Goal: Information Seeking & Learning: Compare options

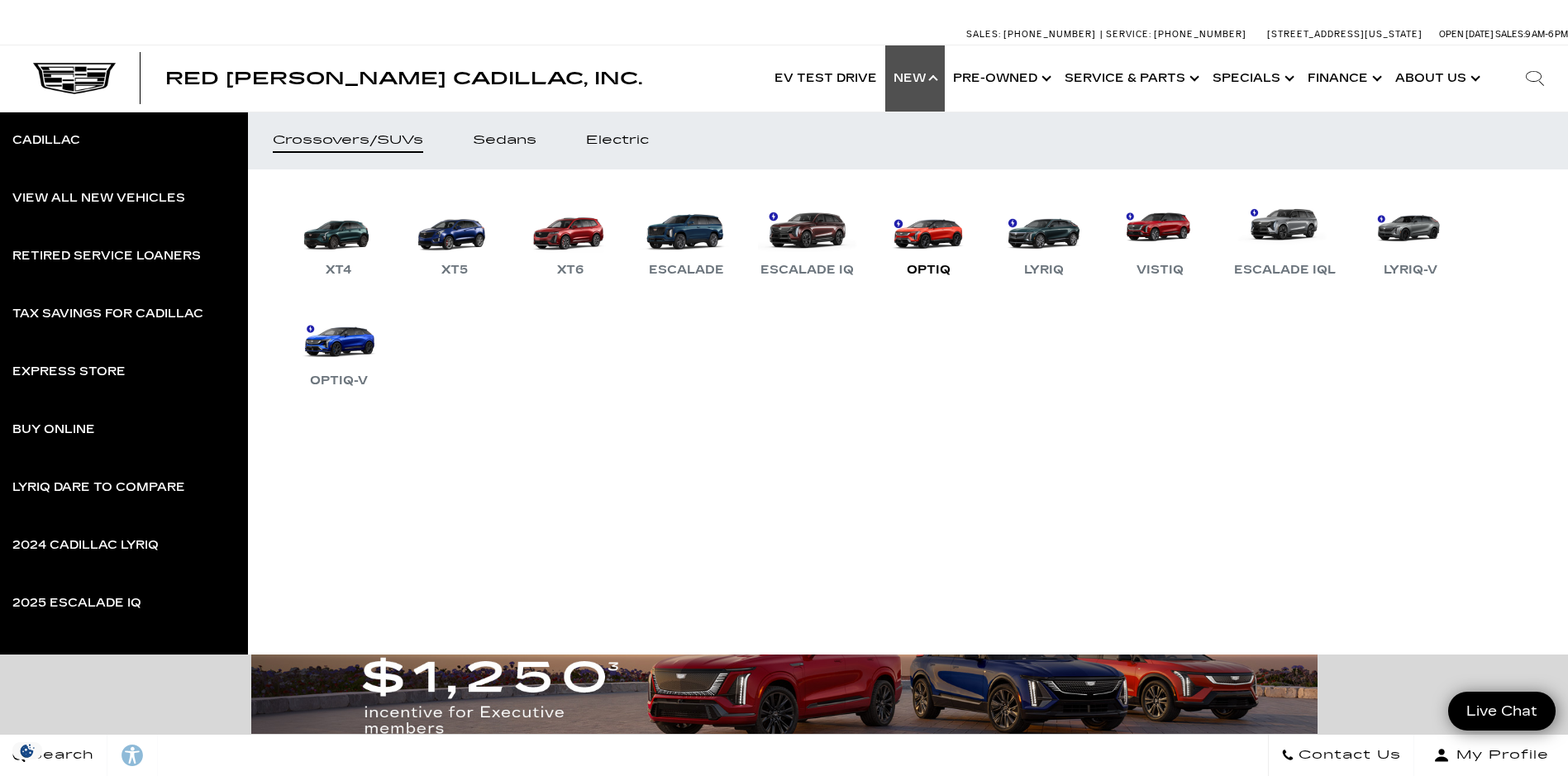
click at [927, 243] on link "OPTIQ" at bounding box center [928, 237] width 99 height 86
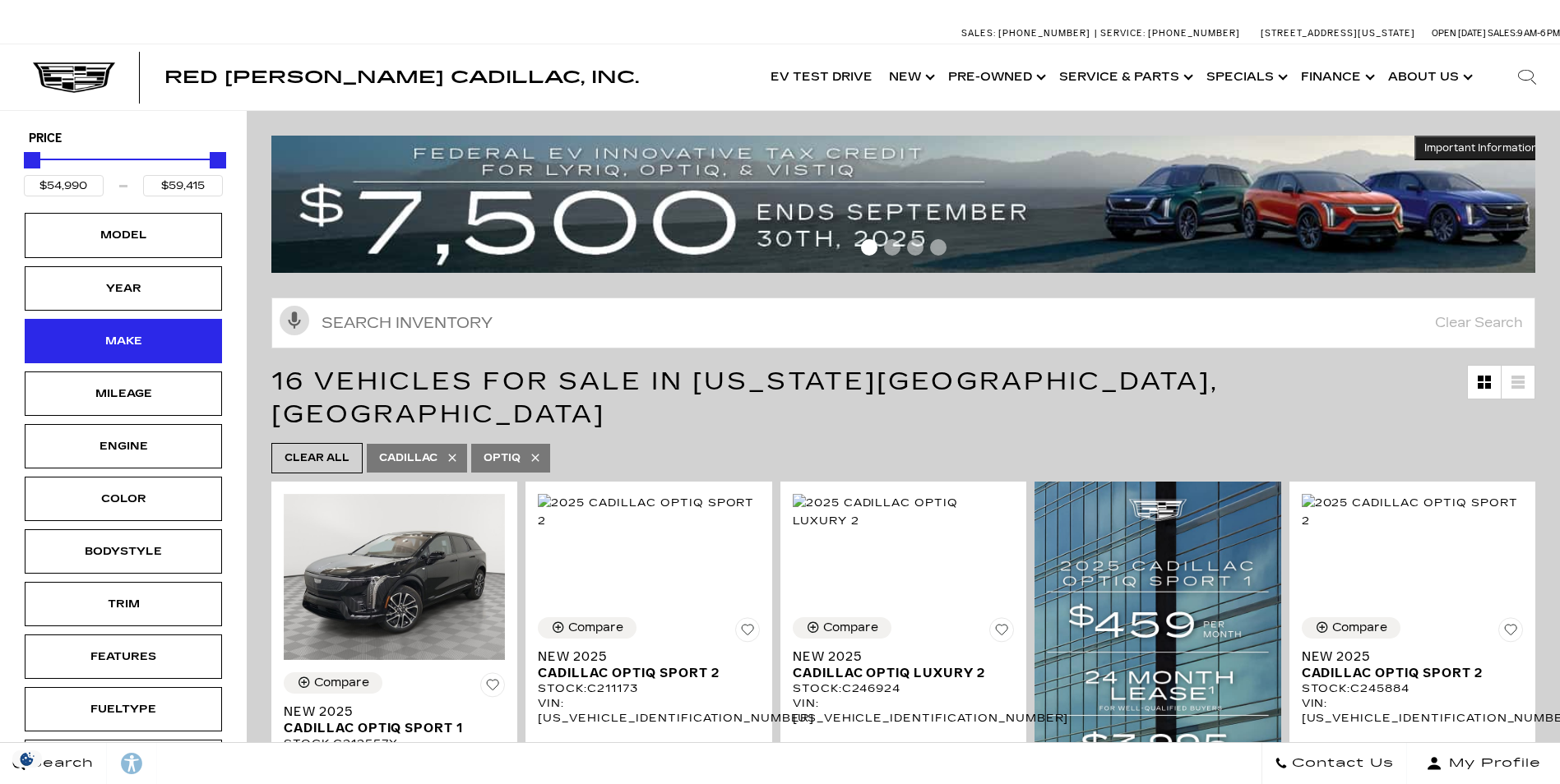
click at [166, 351] on div "Make" at bounding box center [124, 341] width 197 height 44
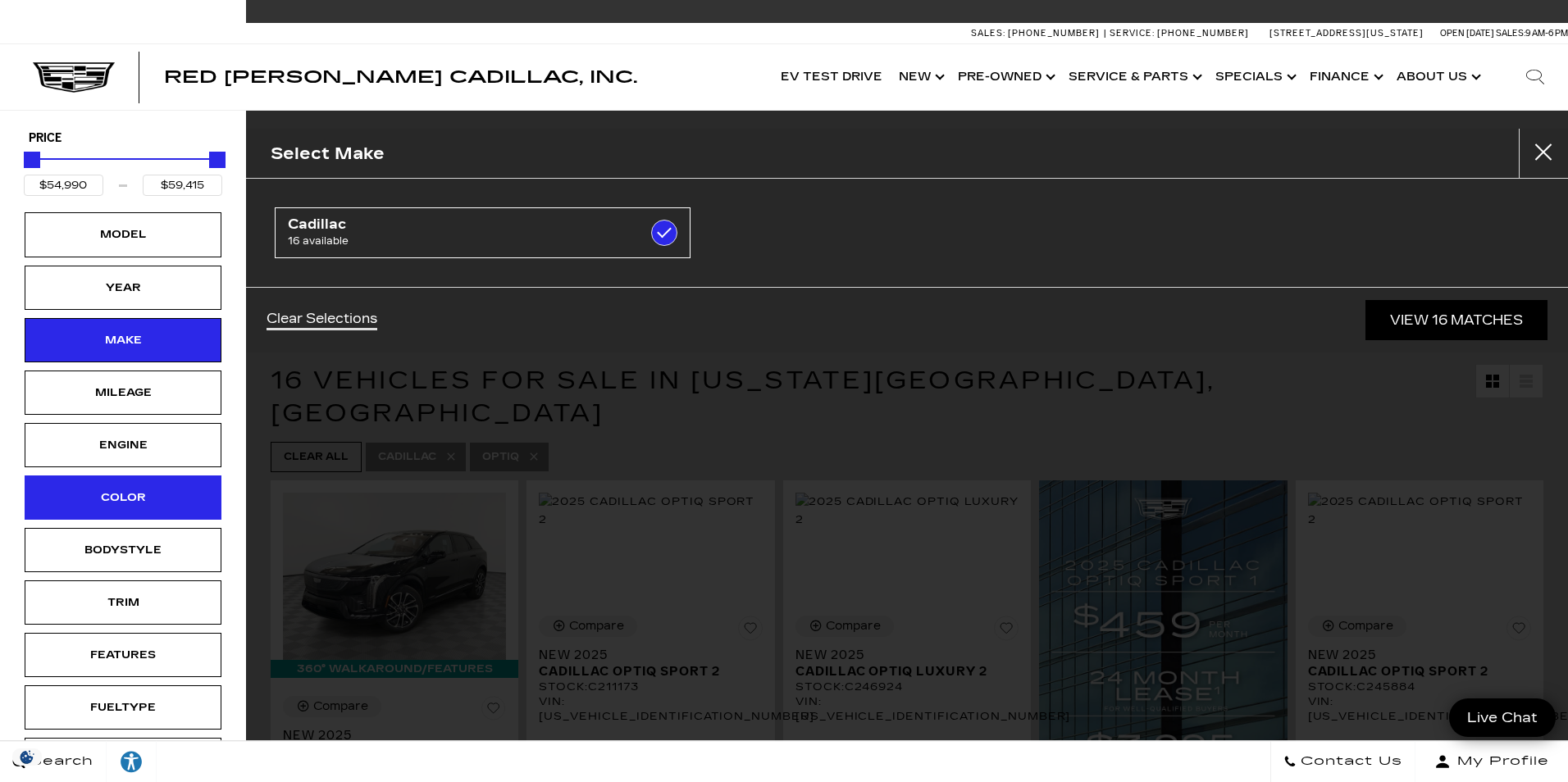
click at [198, 489] on div "Color" at bounding box center [123, 497] width 197 height 44
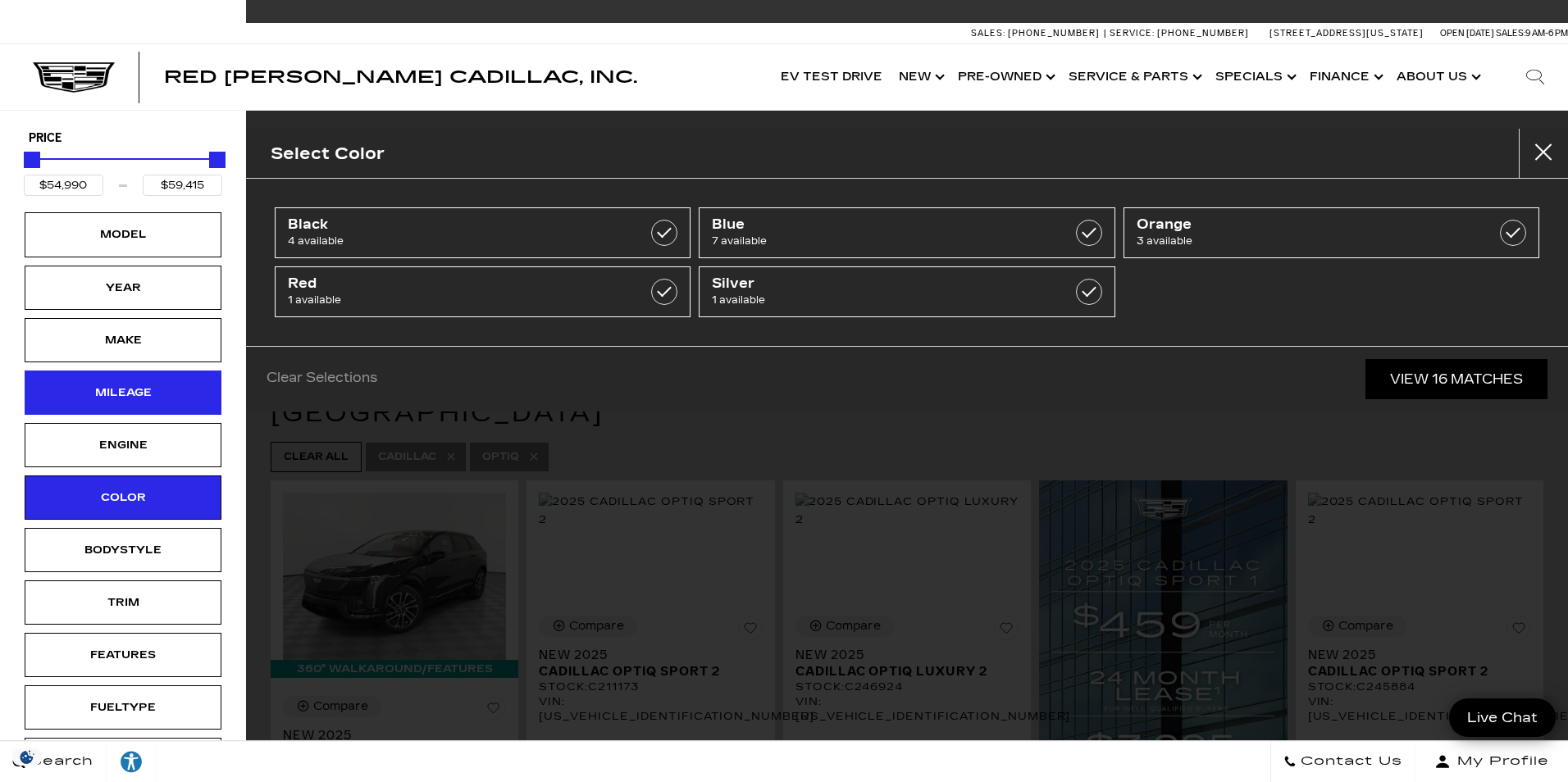
click at [196, 405] on div "Mileage" at bounding box center [123, 393] width 197 height 44
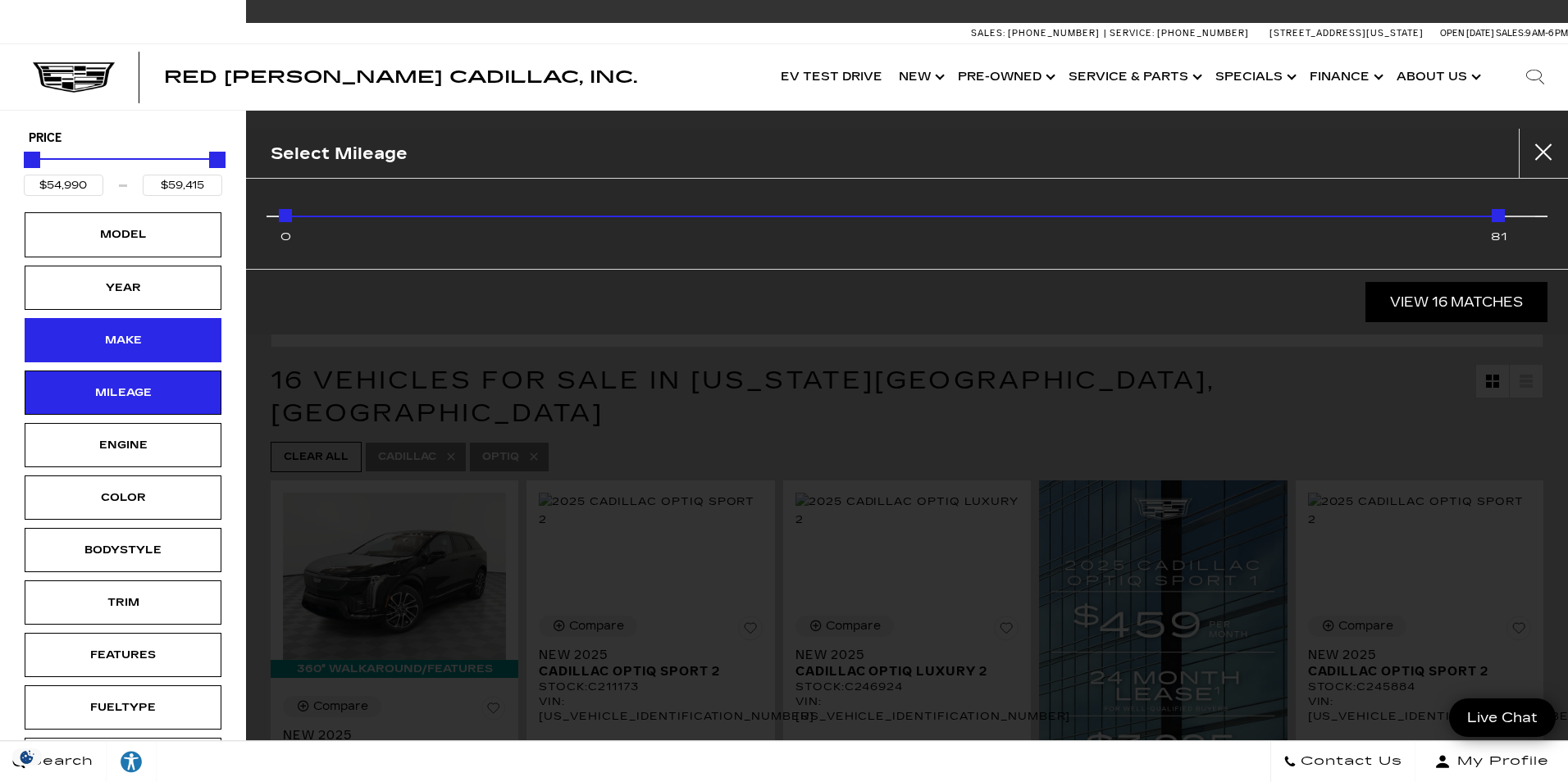
click at [199, 329] on div "Make" at bounding box center [123, 340] width 197 height 44
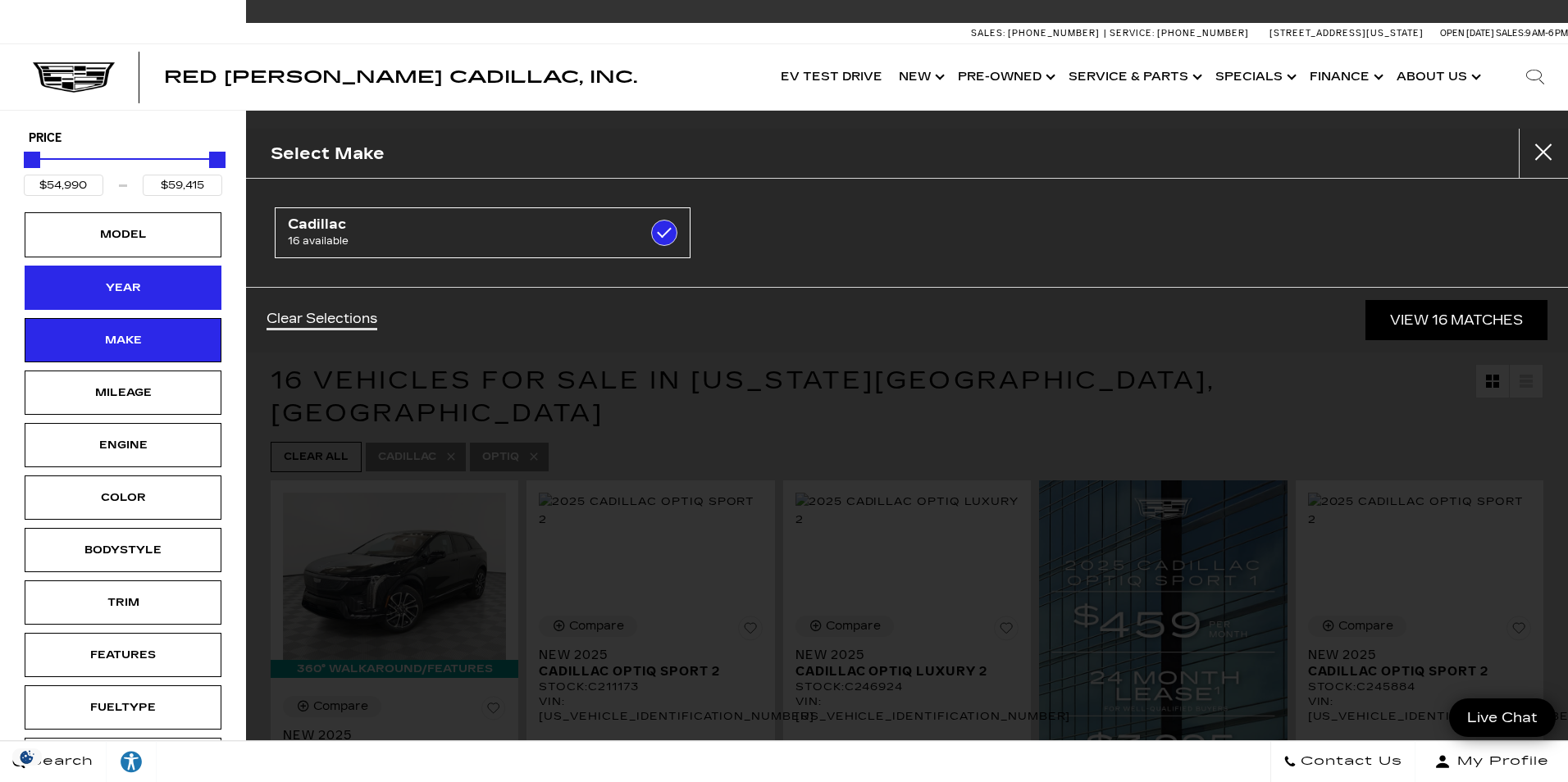
click at [203, 289] on div "Year" at bounding box center [123, 288] width 197 height 44
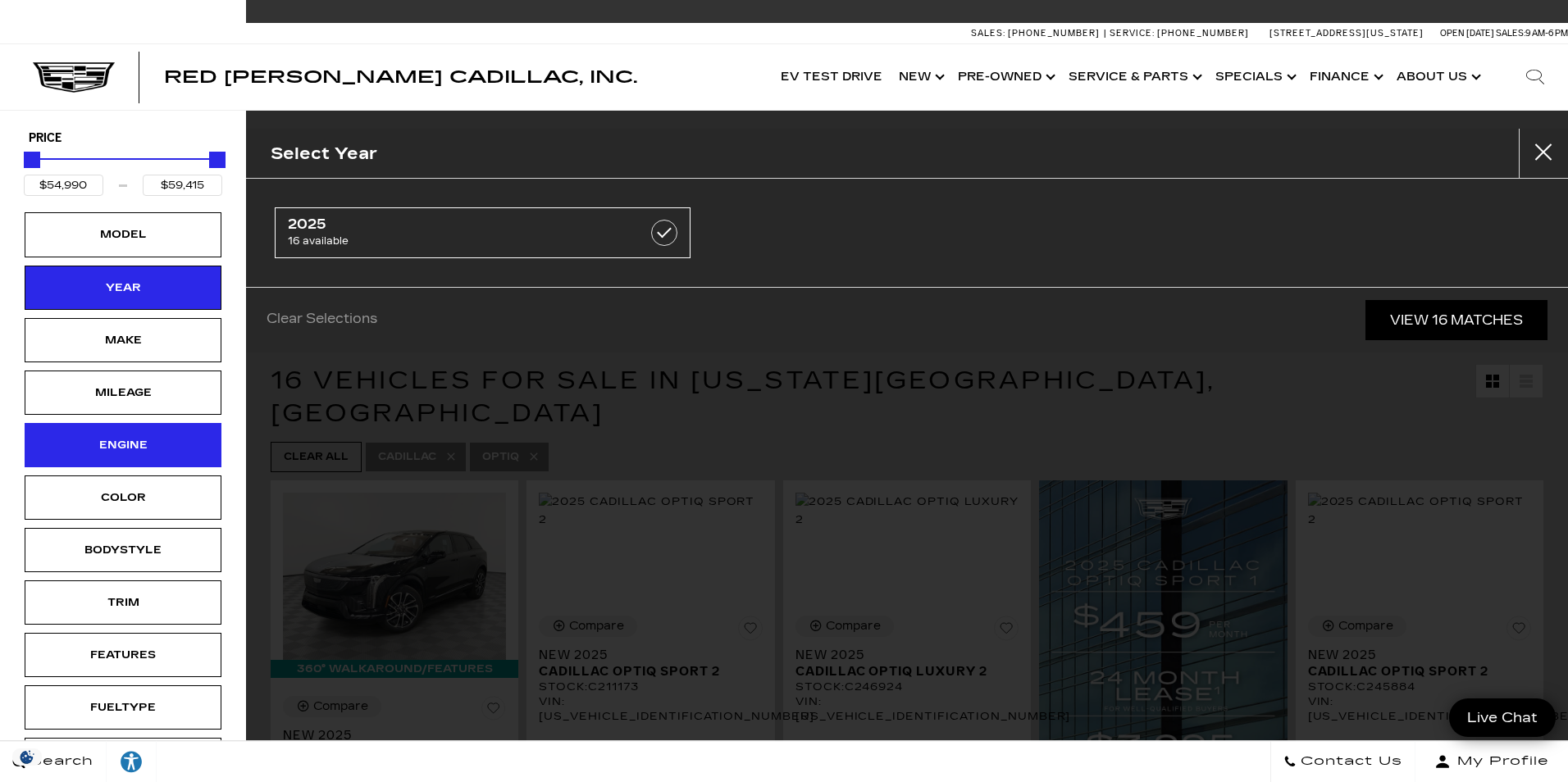
click at [179, 427] on div "Engine" at bounding box center [123, 445] width 197 height 44
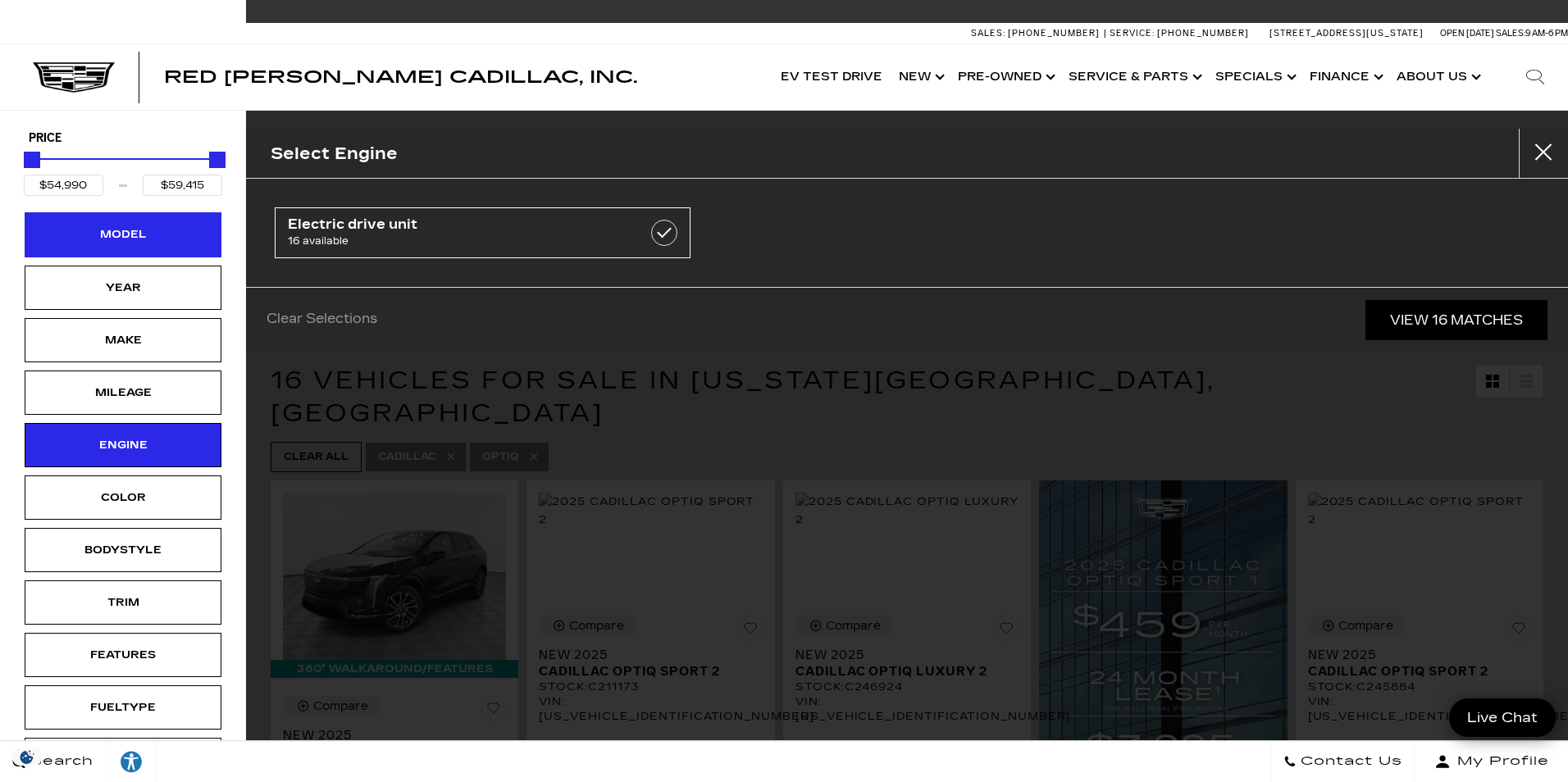
click at [211, 252] on div "Model" at bounding box center [123, 234] width 197 height 44
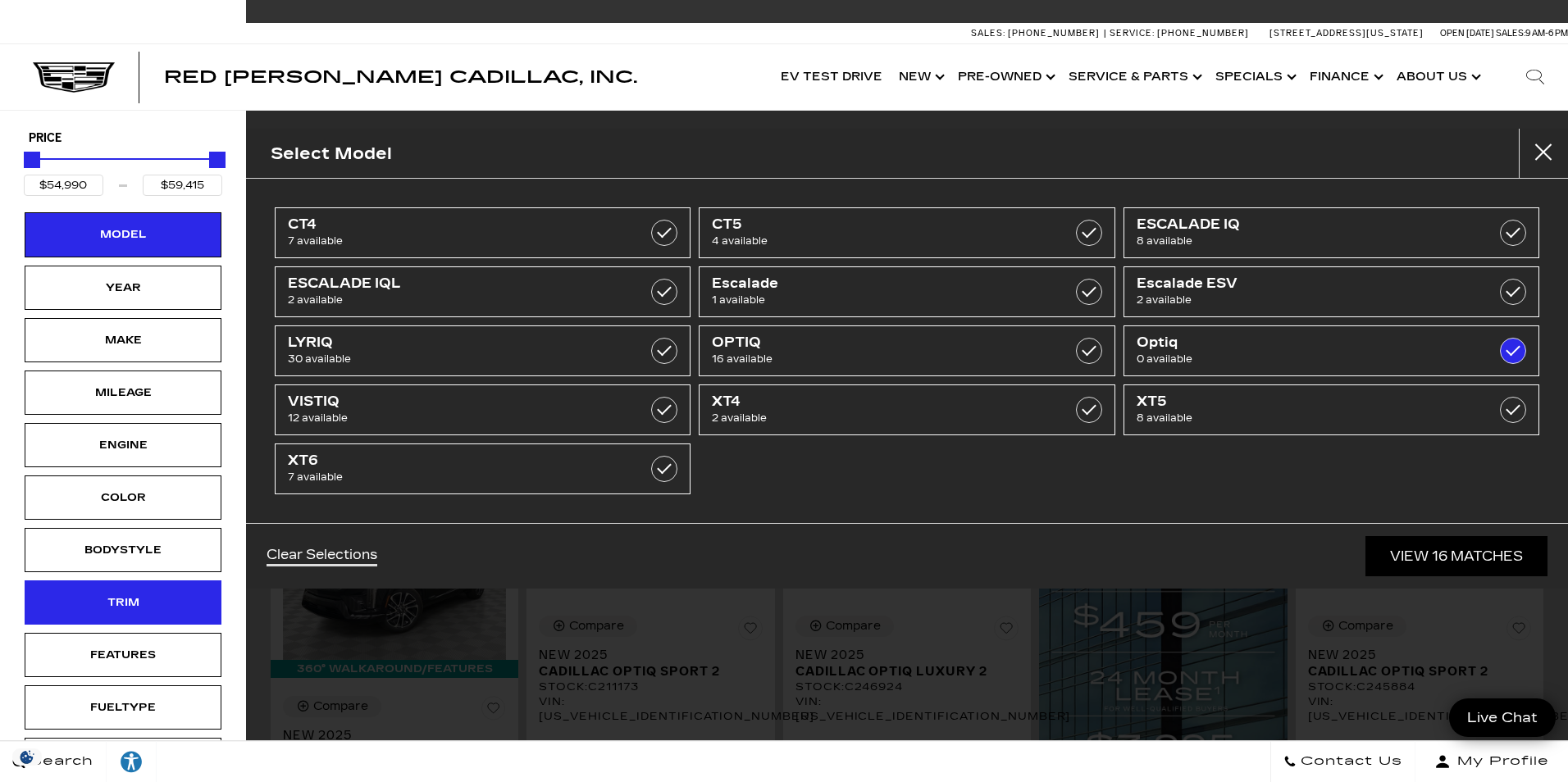
click at [175, 604] on div "Trim" at bounding box center [123, 602] width 197 height 44
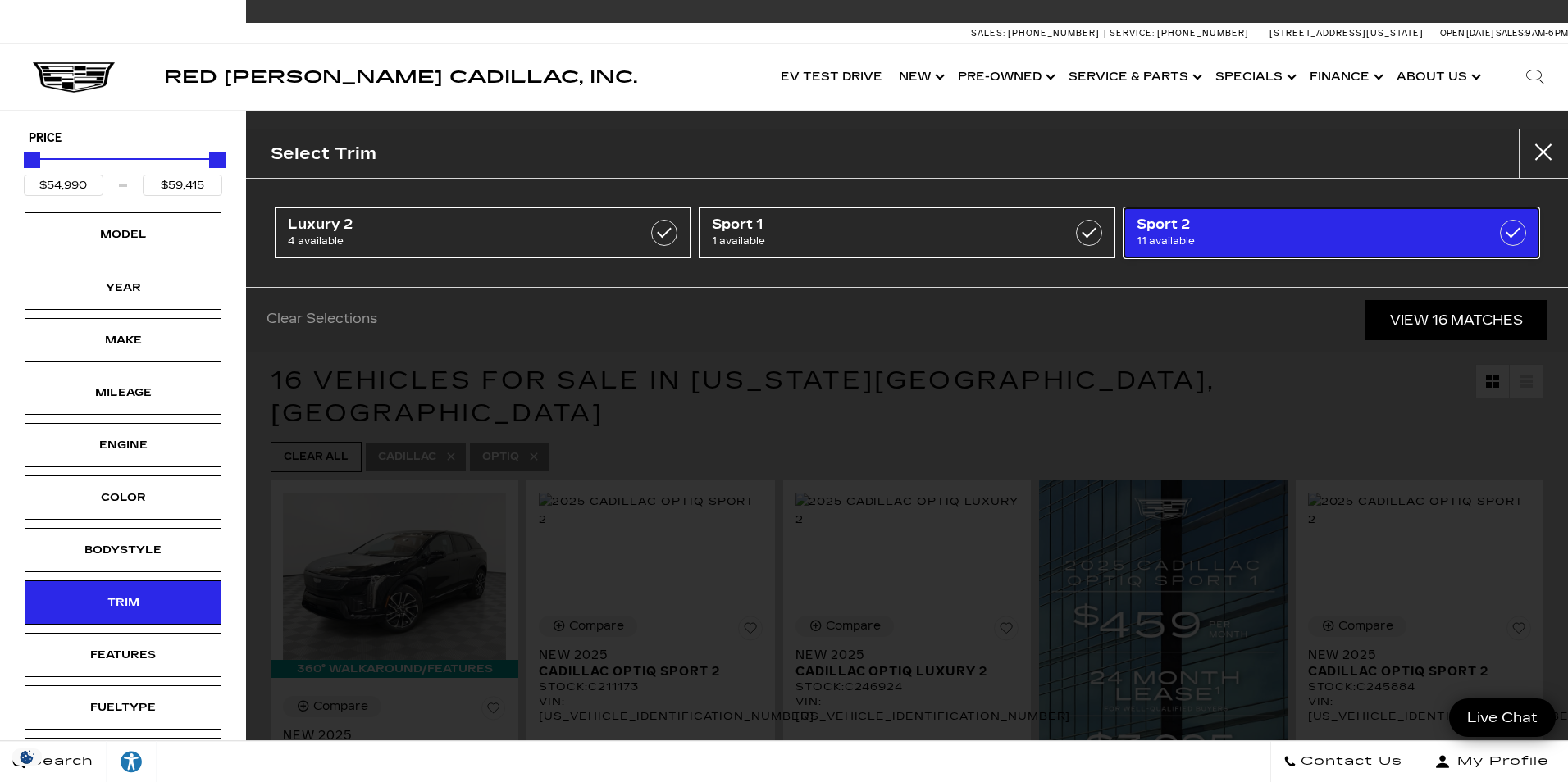
click at [1234, 222] on span "Sport 2" at bounding box center [1301, 224] width 331 height 16
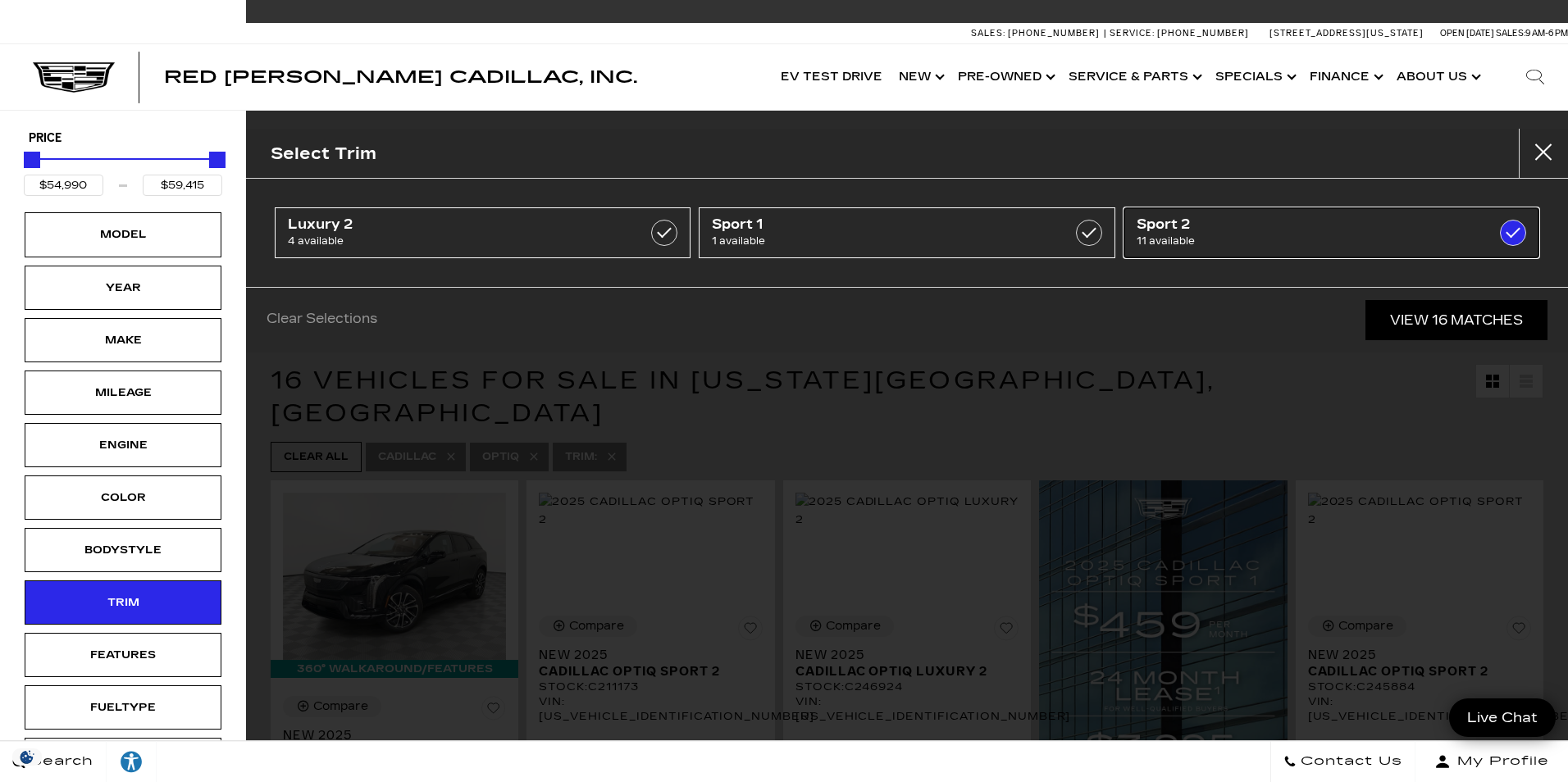
type input "$57,514"
checkbox input "true"
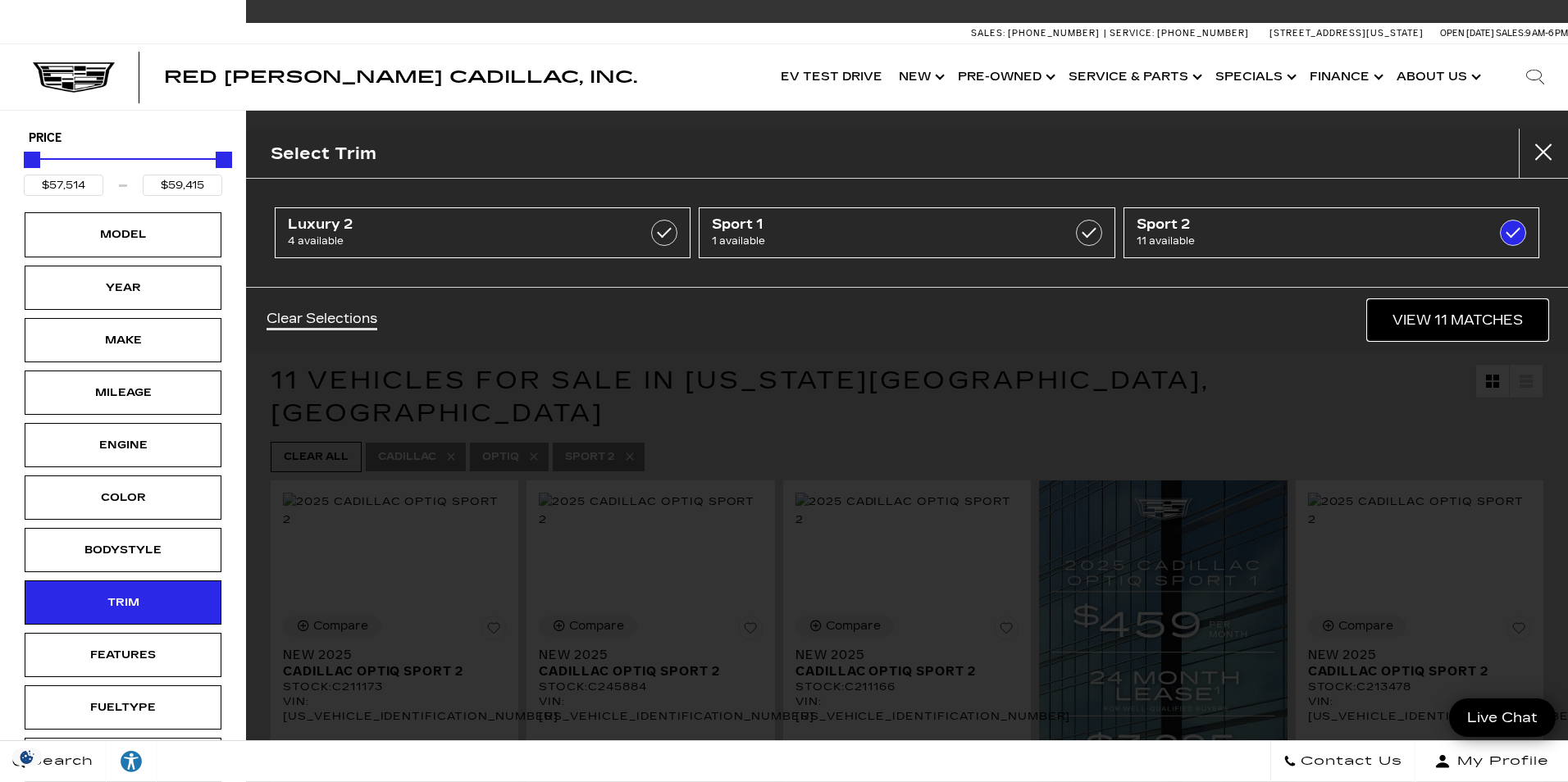
click at [1449, 328] on link "View 11 Matches" at bounding box center [1457, 319] width 179 height 40
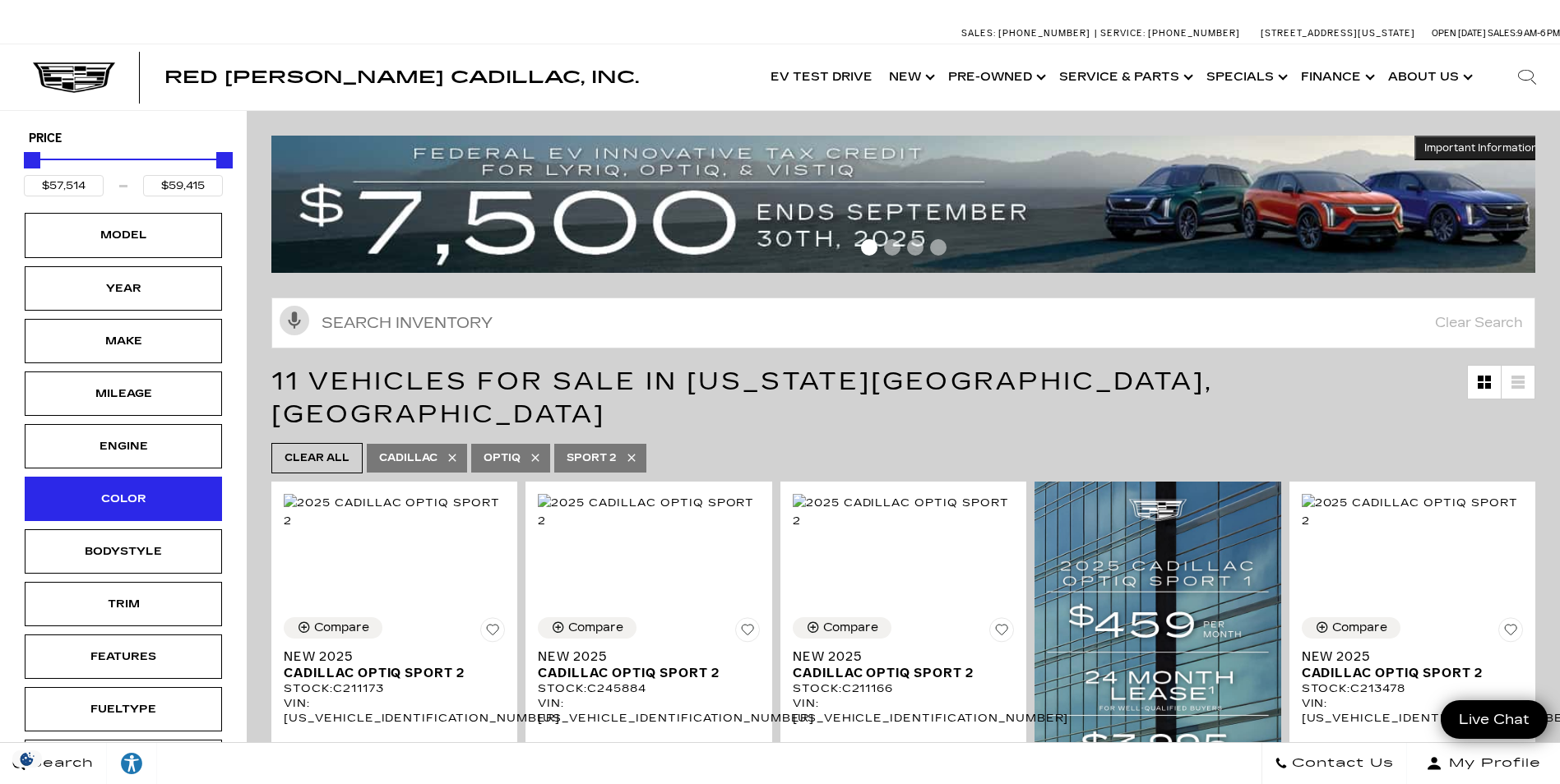
click at [201, 493] on div "Color" at bounding box center [124, 499] width 197 height 44
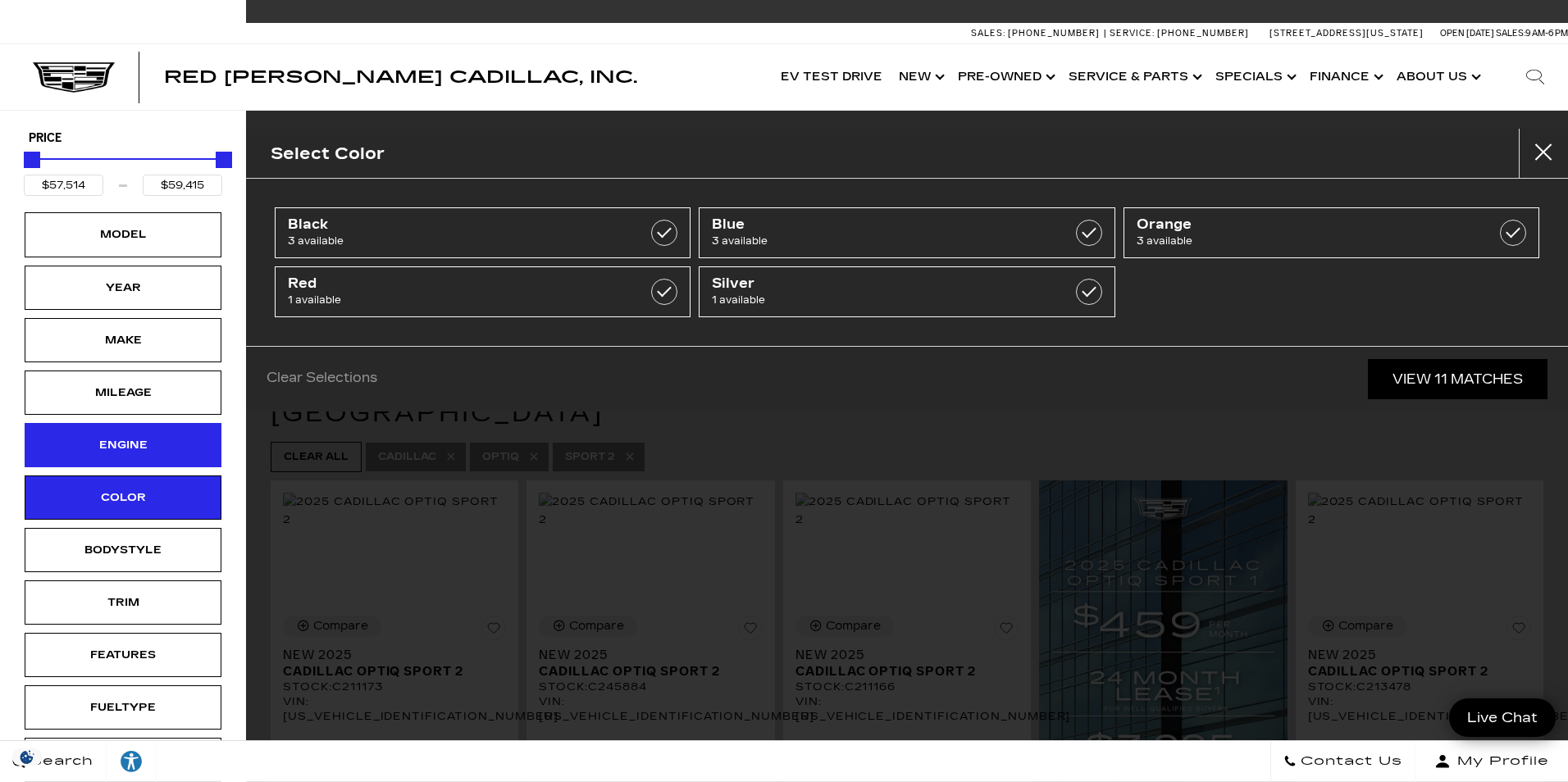
click at [99, 452] on div "Engine" at bounding box center [122, 445] width 82 height 18
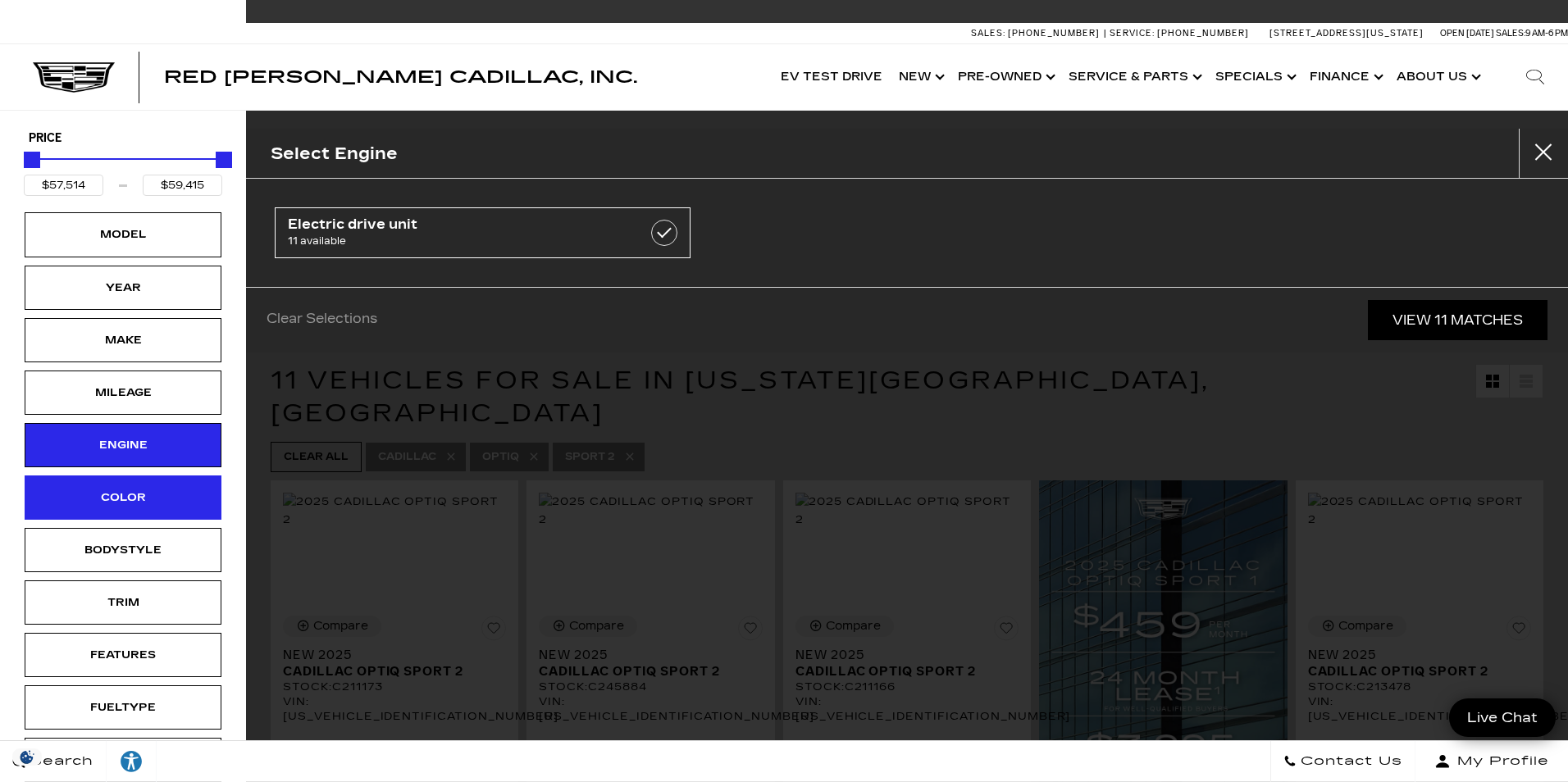
click at [122, 503] on div "Color" at bounding box center [122, 497] width 82 height 18
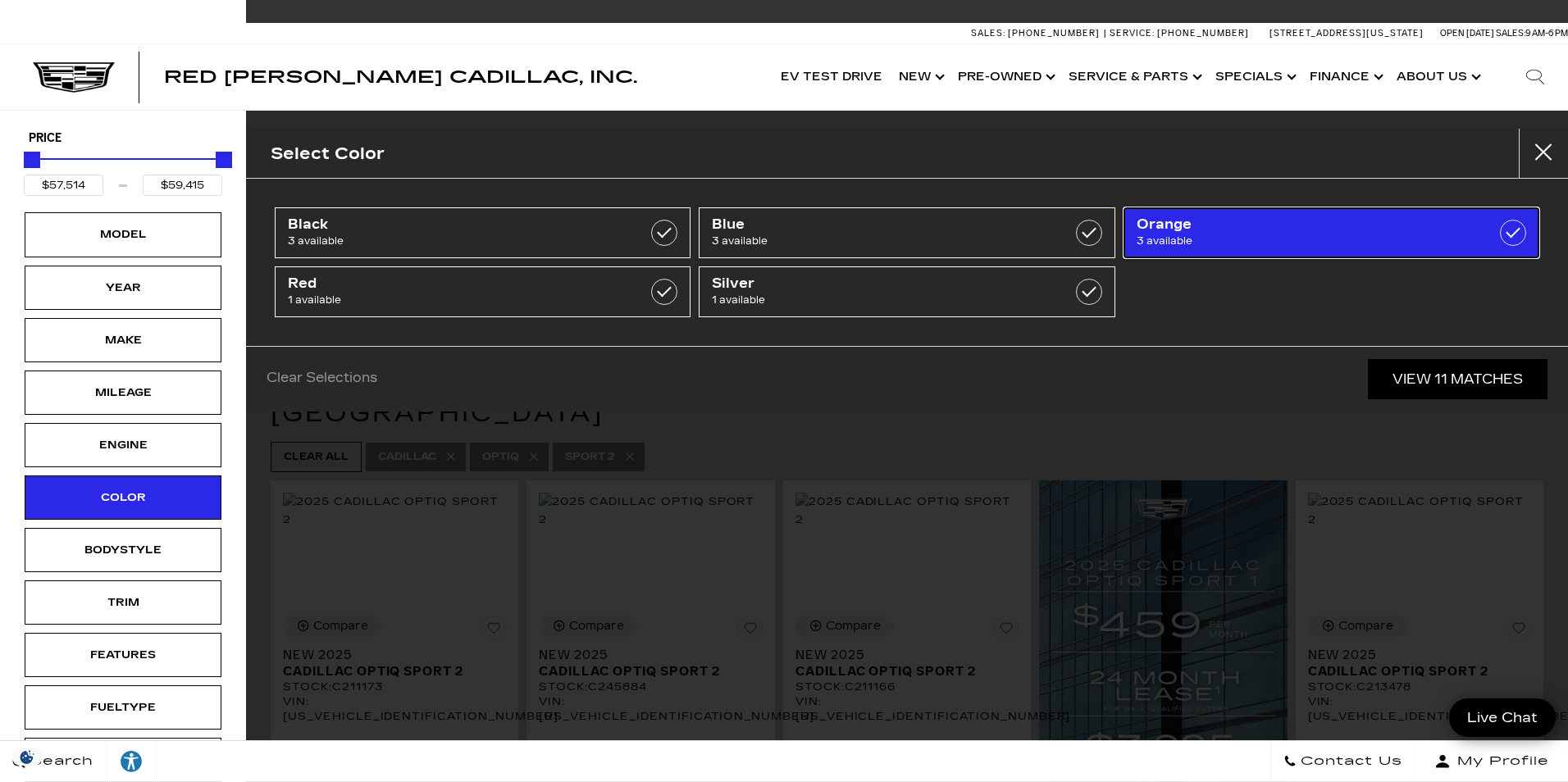
click at [1215, 220] on span "Orange" at bounding box center [1301, 224] width 331 height 16
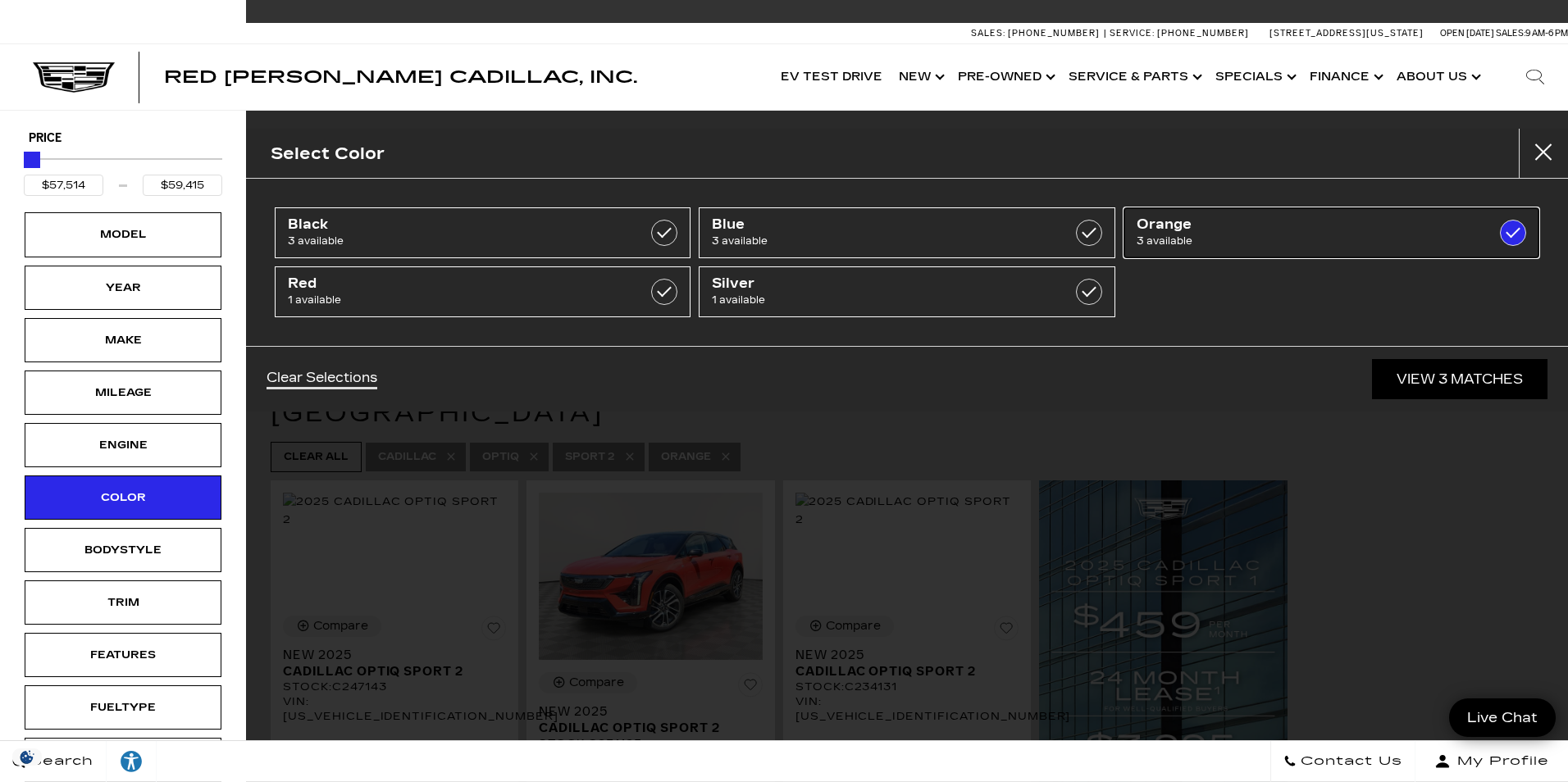
type input "$58,315"
checkbox input "true"
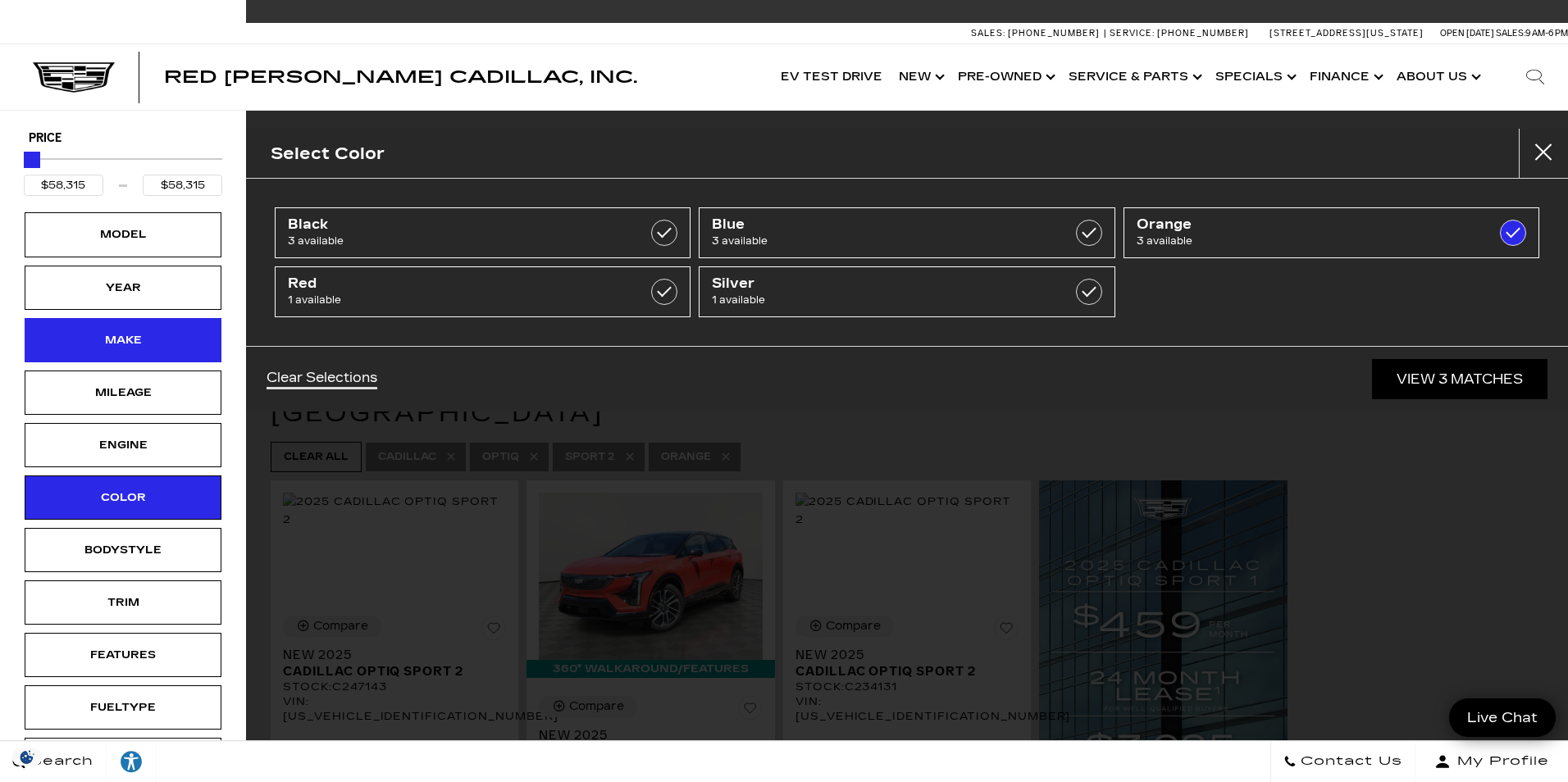
click at [138, 342] on div "Make" at bounding box center [122, 340] width 82 height 18
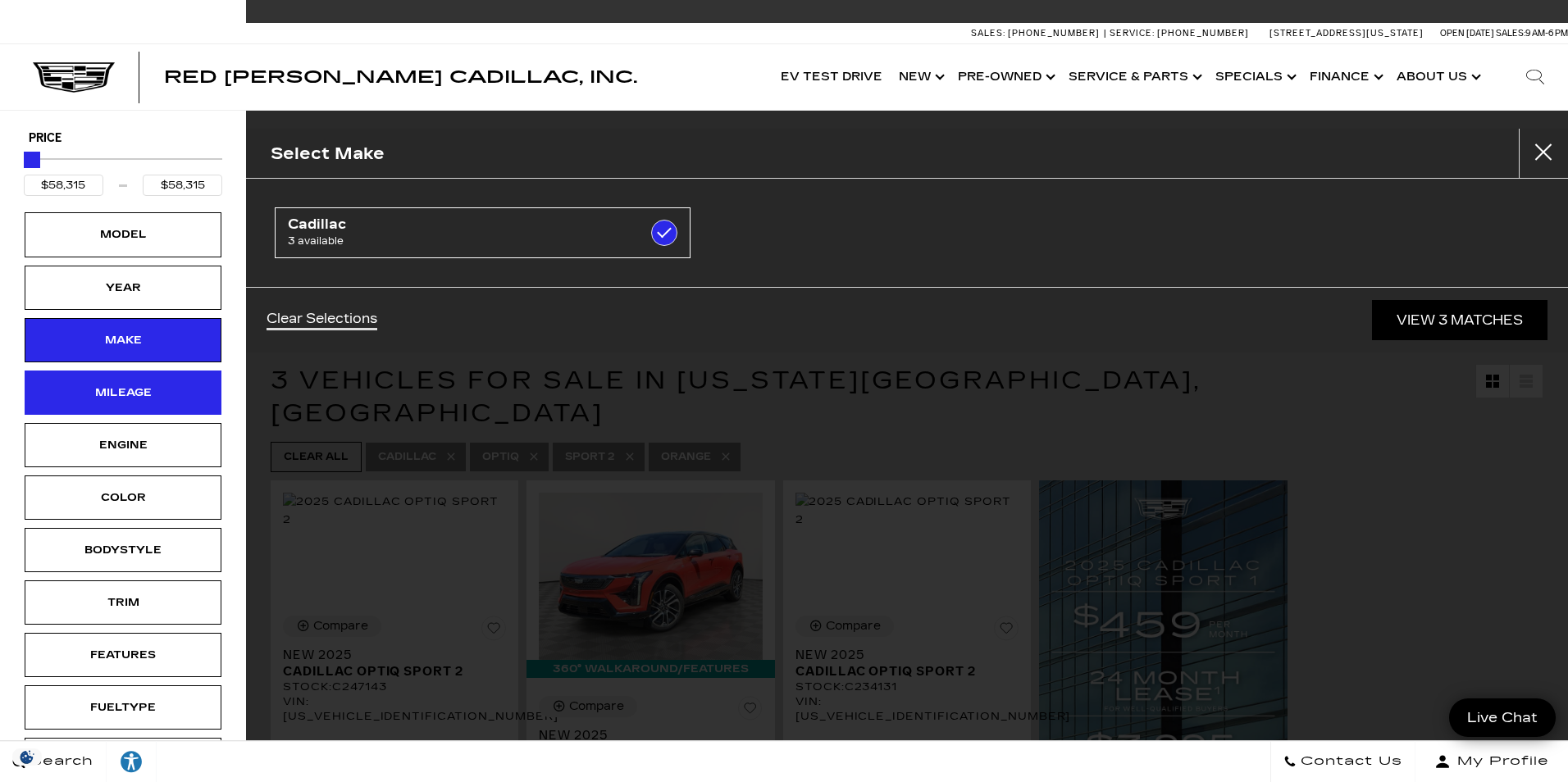
click at [161, 388] on div "Mileage" at bounding box center [122, 393] width 82 height 18
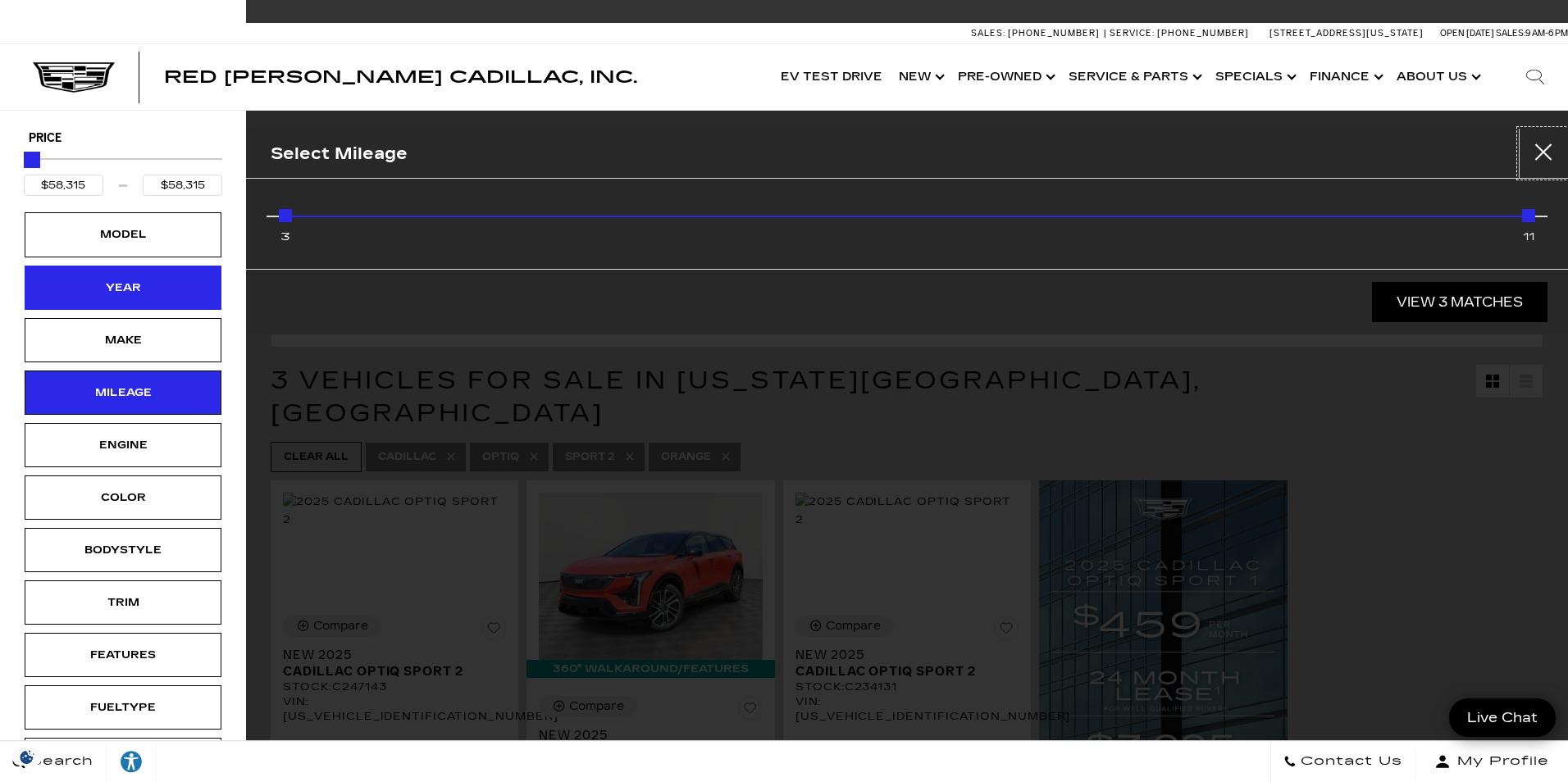
click at [196, 305] on div "Year" at bounding box center [123, 288] width 197 height 44
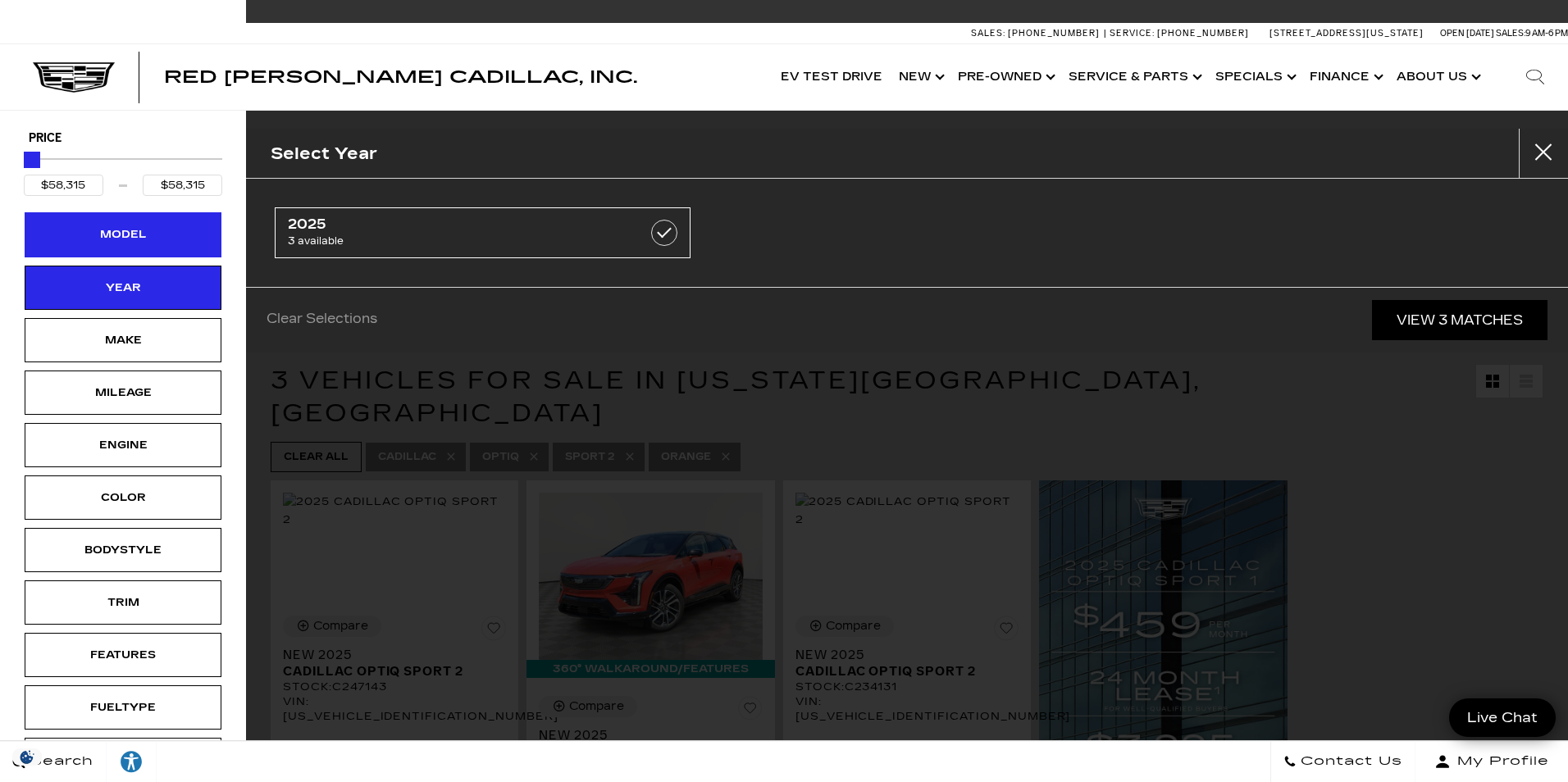
click at [197, 241] on div "Model" at bounding box center [123, 234] width 197 height 44
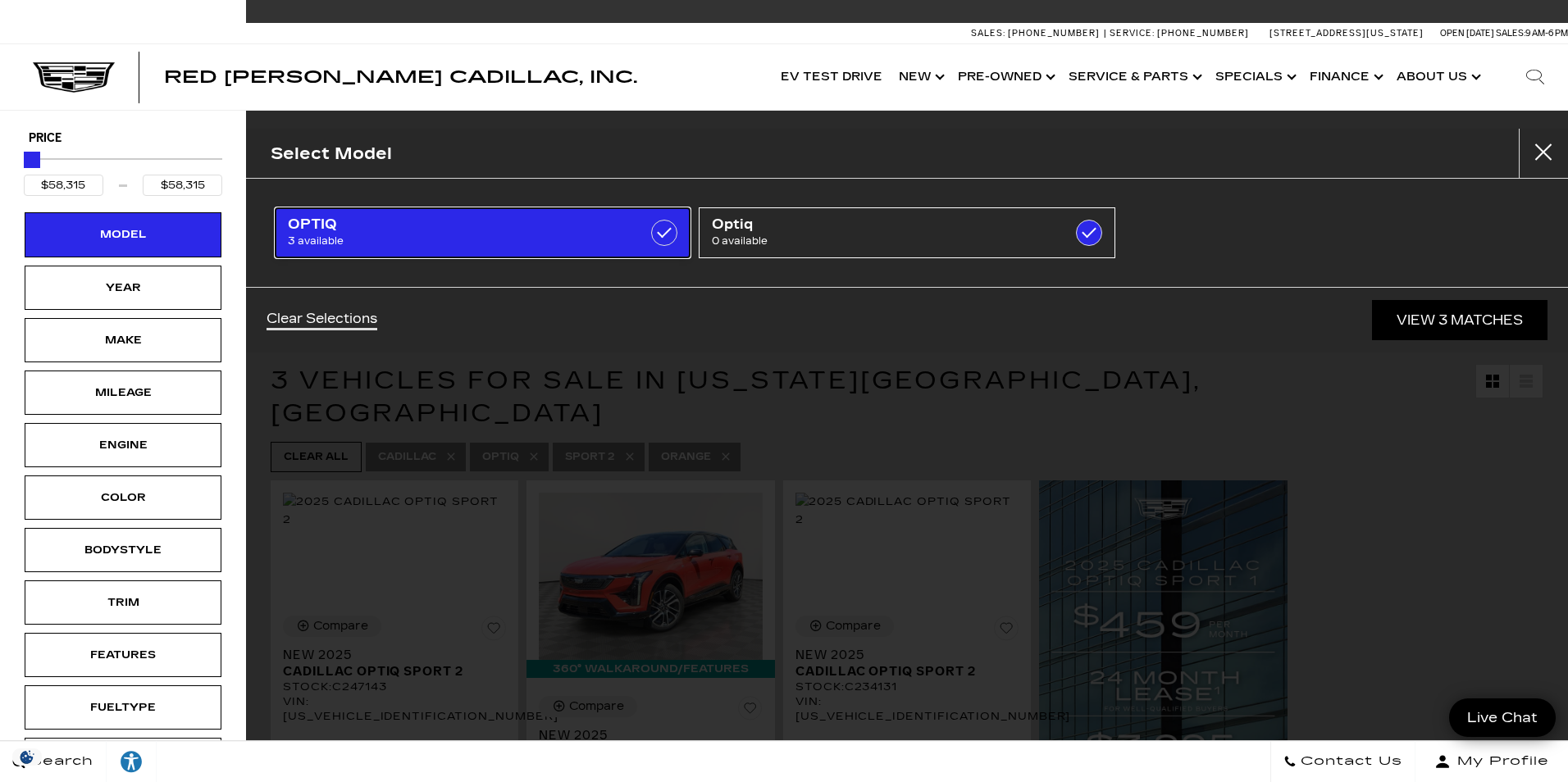
click at [453, 231] on span "OPTIQ" at bounding box center [452, 224] width 331 height 16
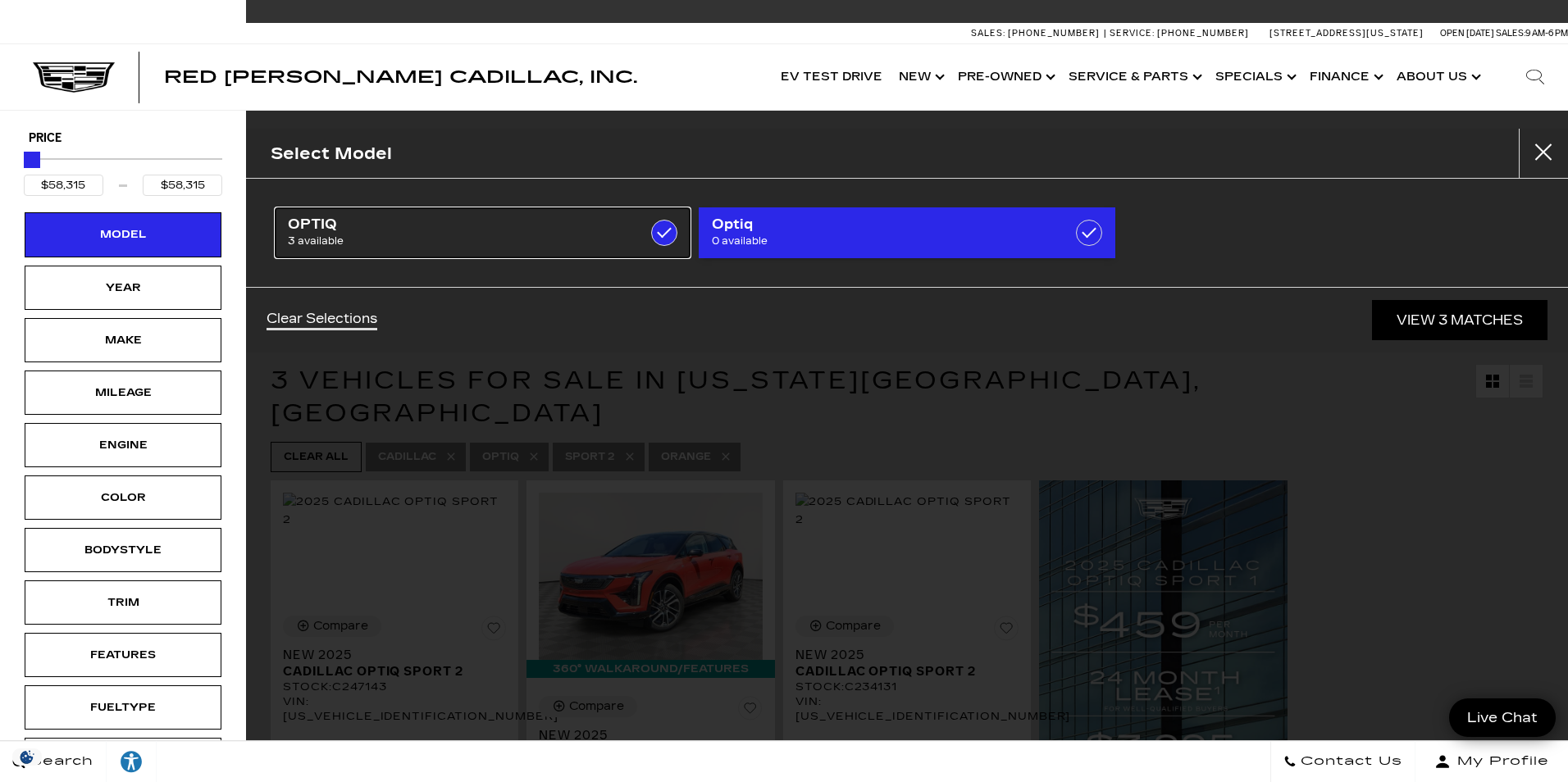
checkbox input "true"
click at [1015, 238] on span "0 available" at bounding box center [876, 241] width 331 height 16
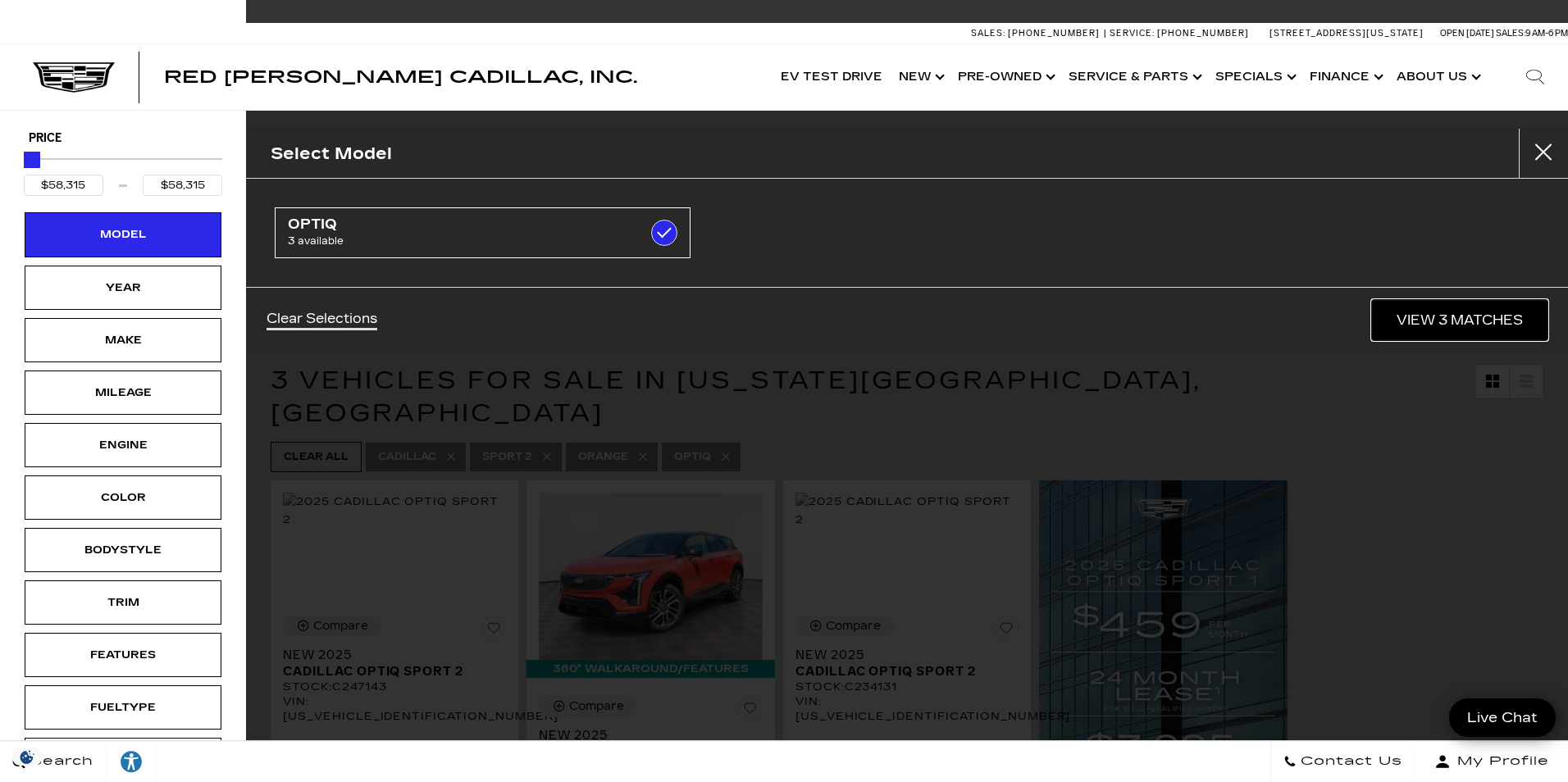
click at [1538, 325] on link "View 3 Matches" at bounding box center [1460, 319] width 176 height 40
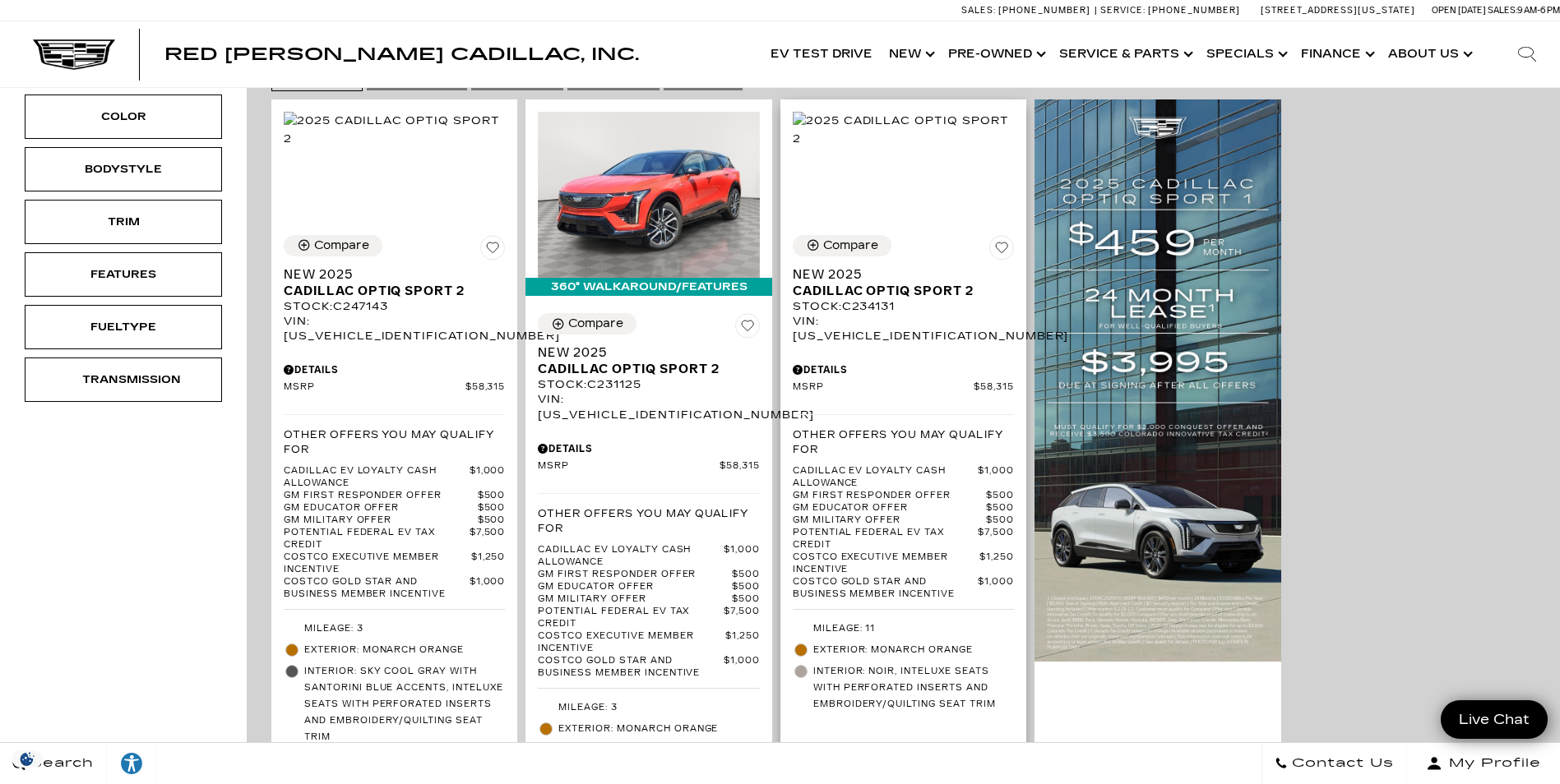
scroll to position [411, 0]
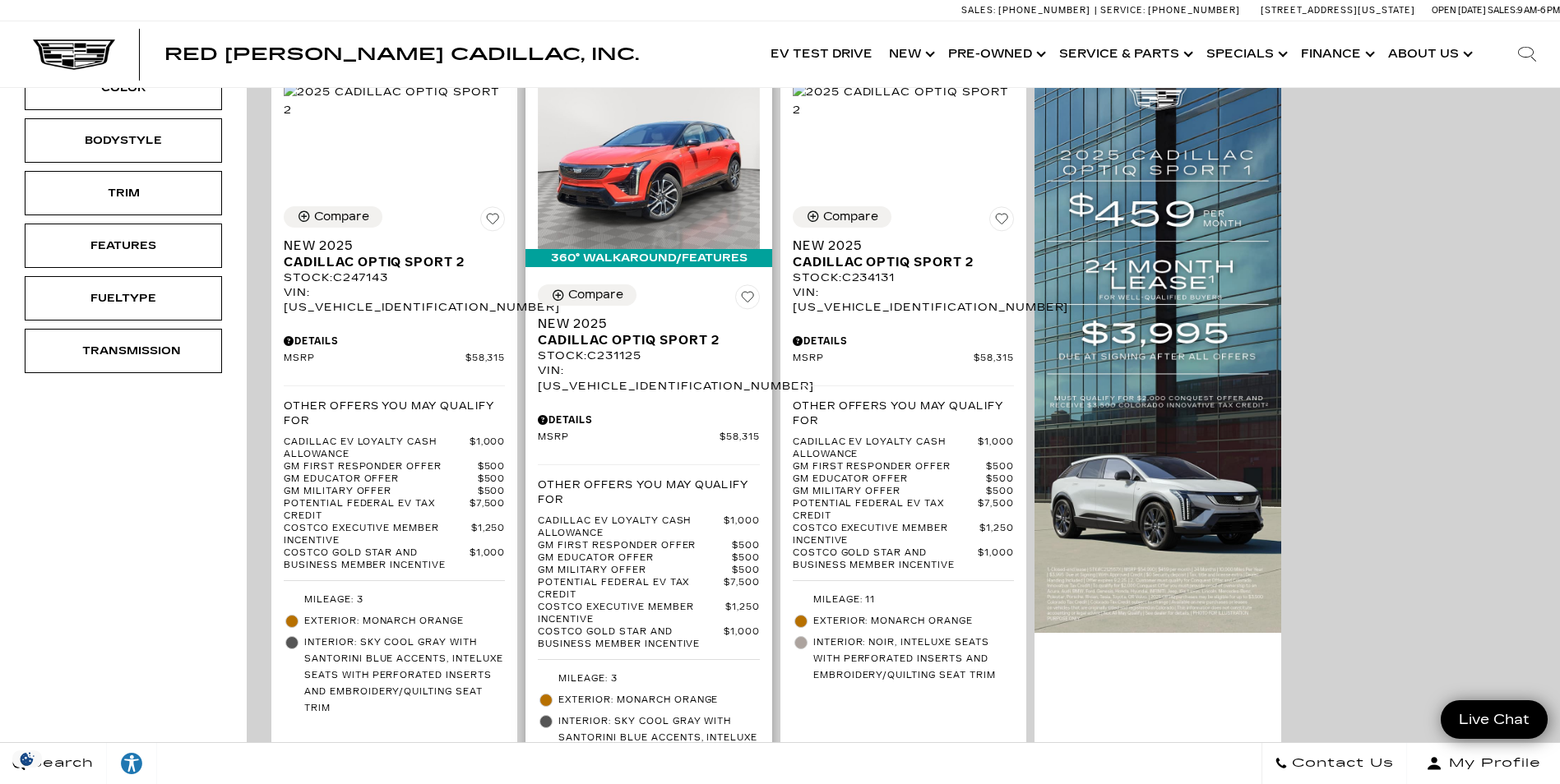
click at [685, 364] on div "VIN: 3GYK3GMR1SS231125" at bounding box center [648, 378] width 221 height 29
copy div "3GYK3GMR1SS231125"
click at [665, 201] on img at bounding box center [648, 165] width 221 height 166
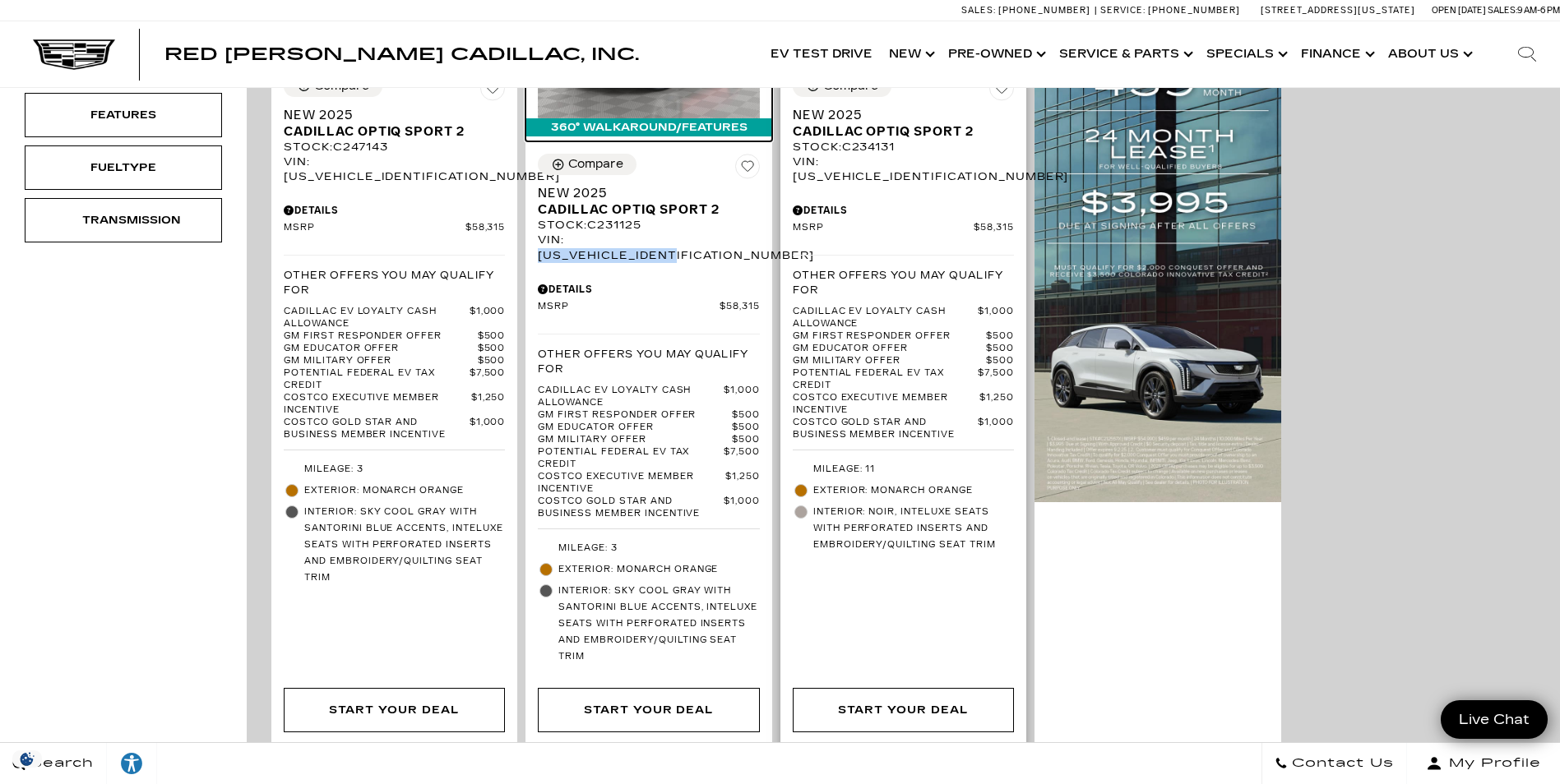
scroll to position [575, 0]
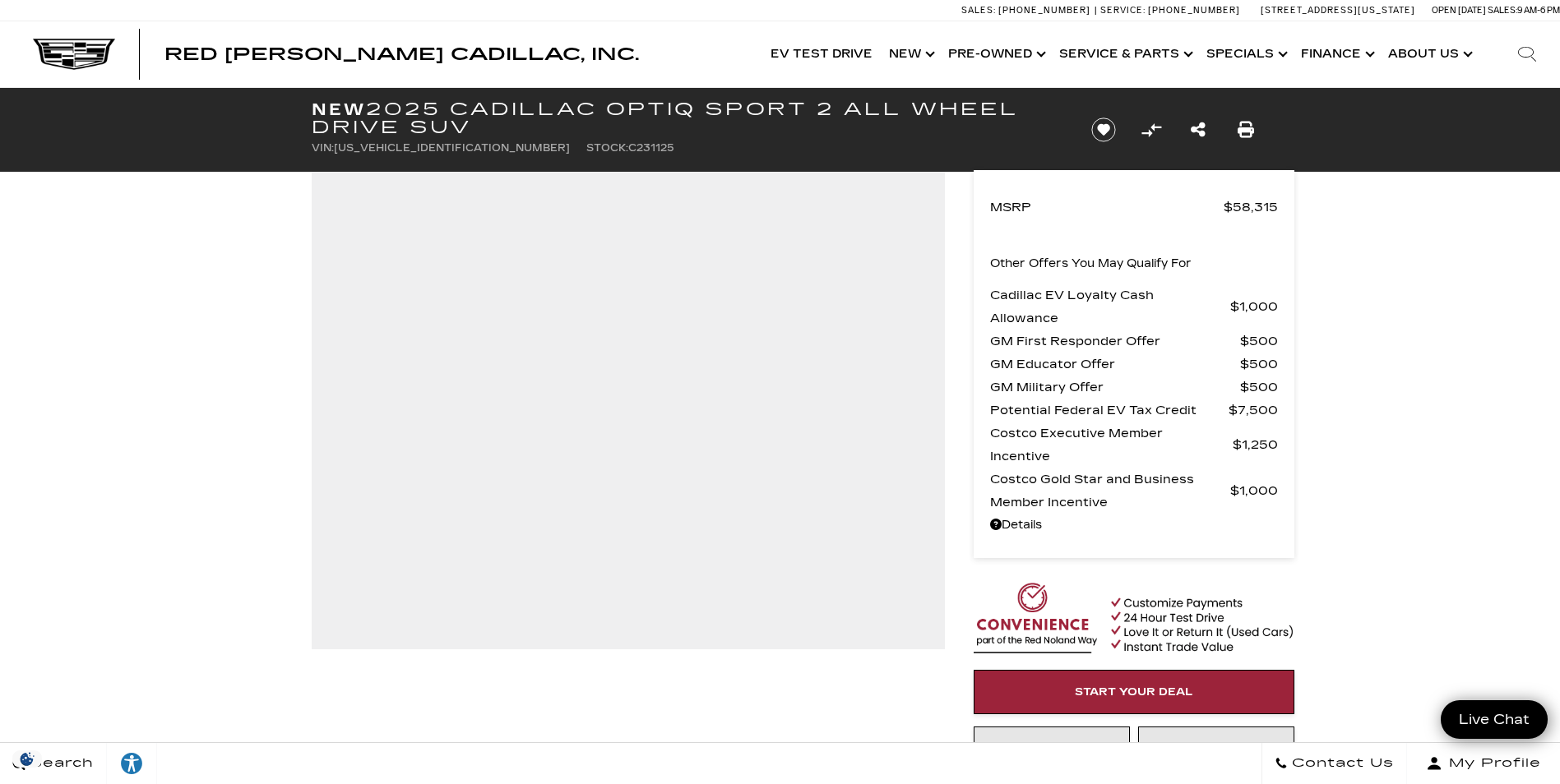
click at [412, 147] on span "[US_VEHICLE_IDENTIFICATION_NUMBER]" at bounding box center [451, 148] width 236 height 12
copy span "[US_VEHICLE_IDENTIFICATION_NUMBER]"
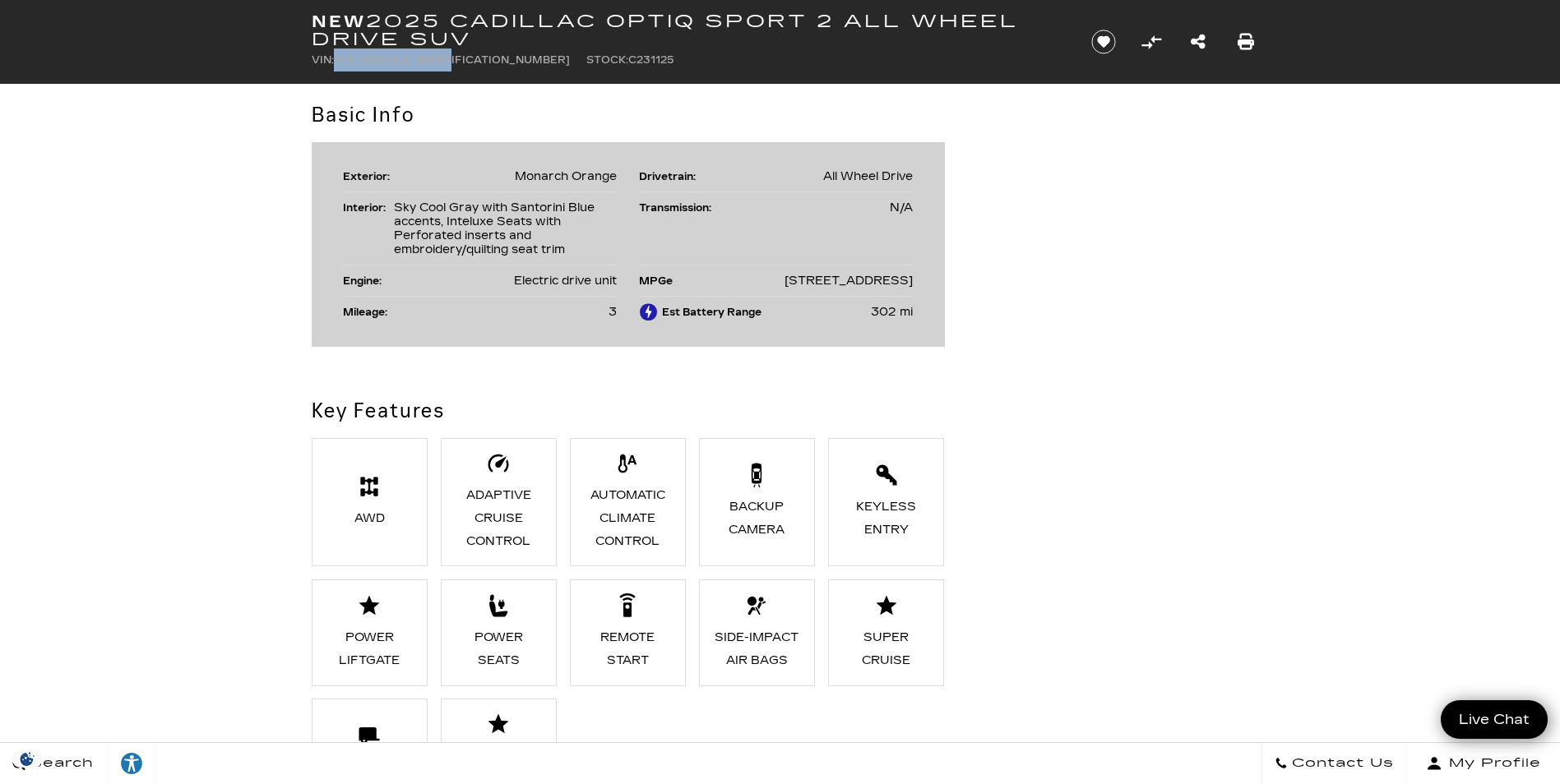
scroll to position [1315, 0]
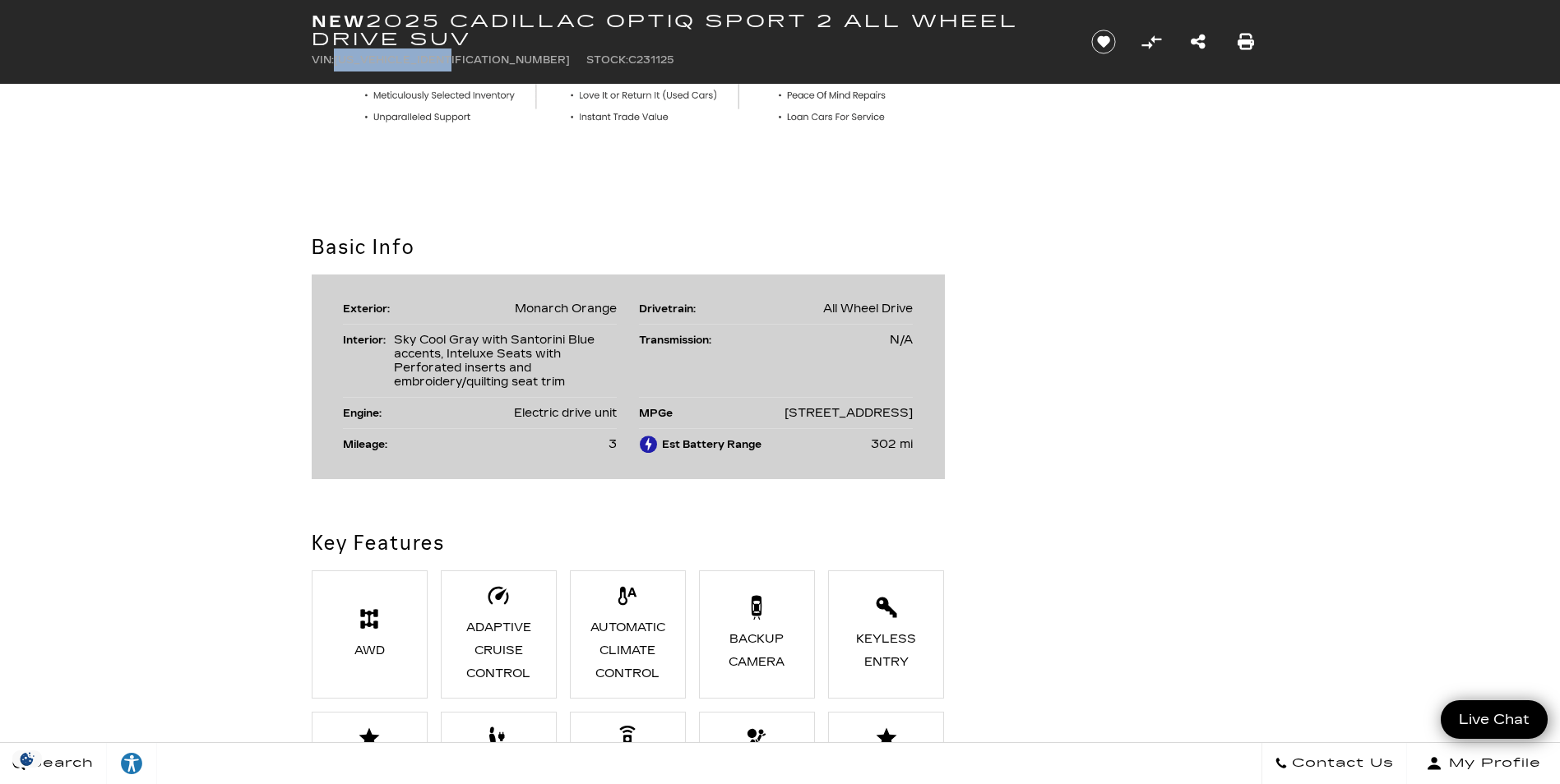
copy span "[US_VEHICLE_IDENTIFICATION_NUMBER]"
click at [449, 60] on span "[US_VEHICLE_IDENTIFICATION_NUMBER]" at bounding box center [451, 60] width 236 height 12
click at [846, 253] on h2 "Basic Info" at bounding box center [628, 247] width 633 height 29
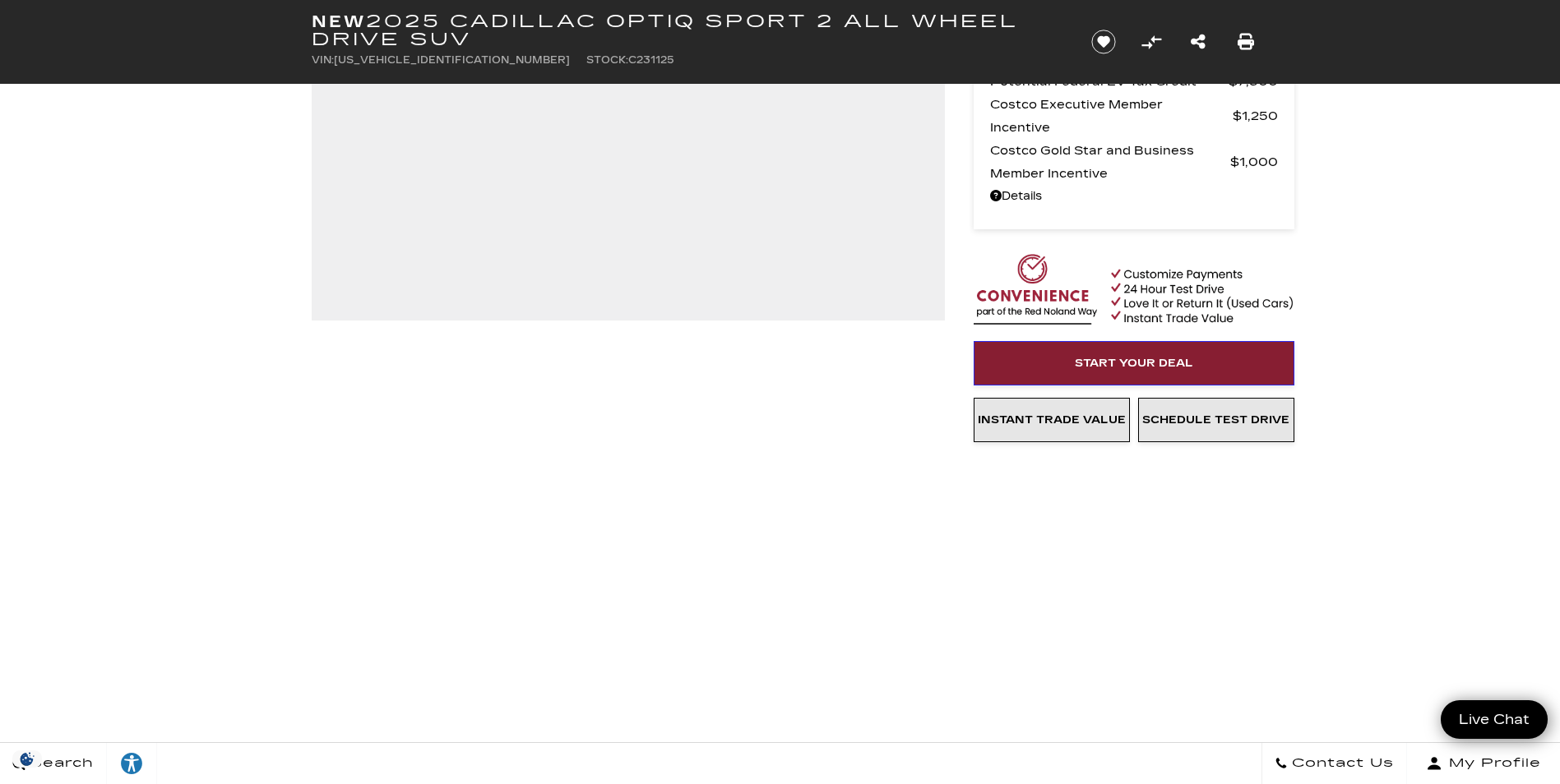
scroll to position [0, 0]
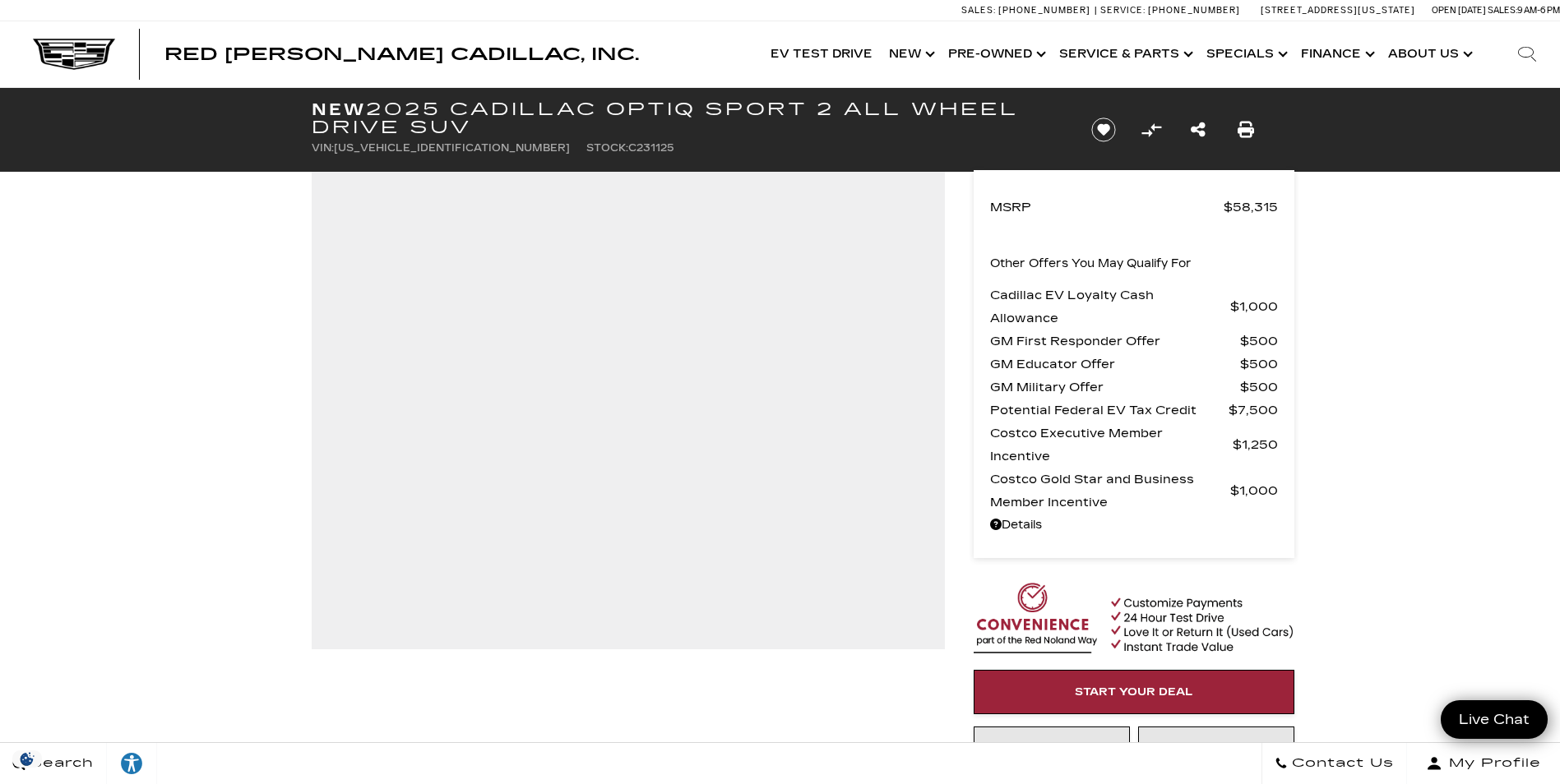
click at [402, 147] on span "3GYK3GMR1SS231125" at bounding box center [451, 148] width 236 height 12
copy span "3GYK3GMR1SS231125"
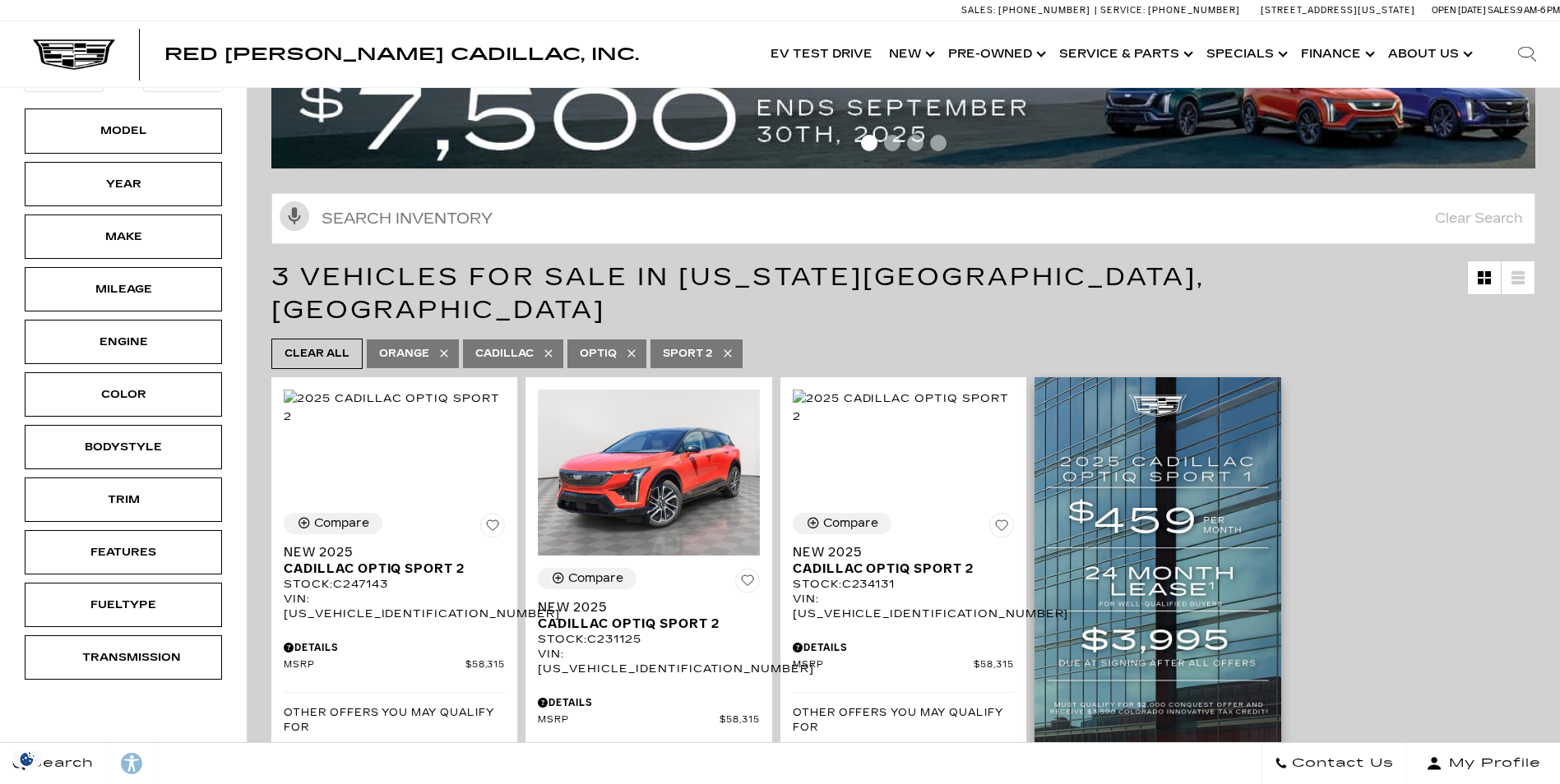
scroll to position [164, 0]
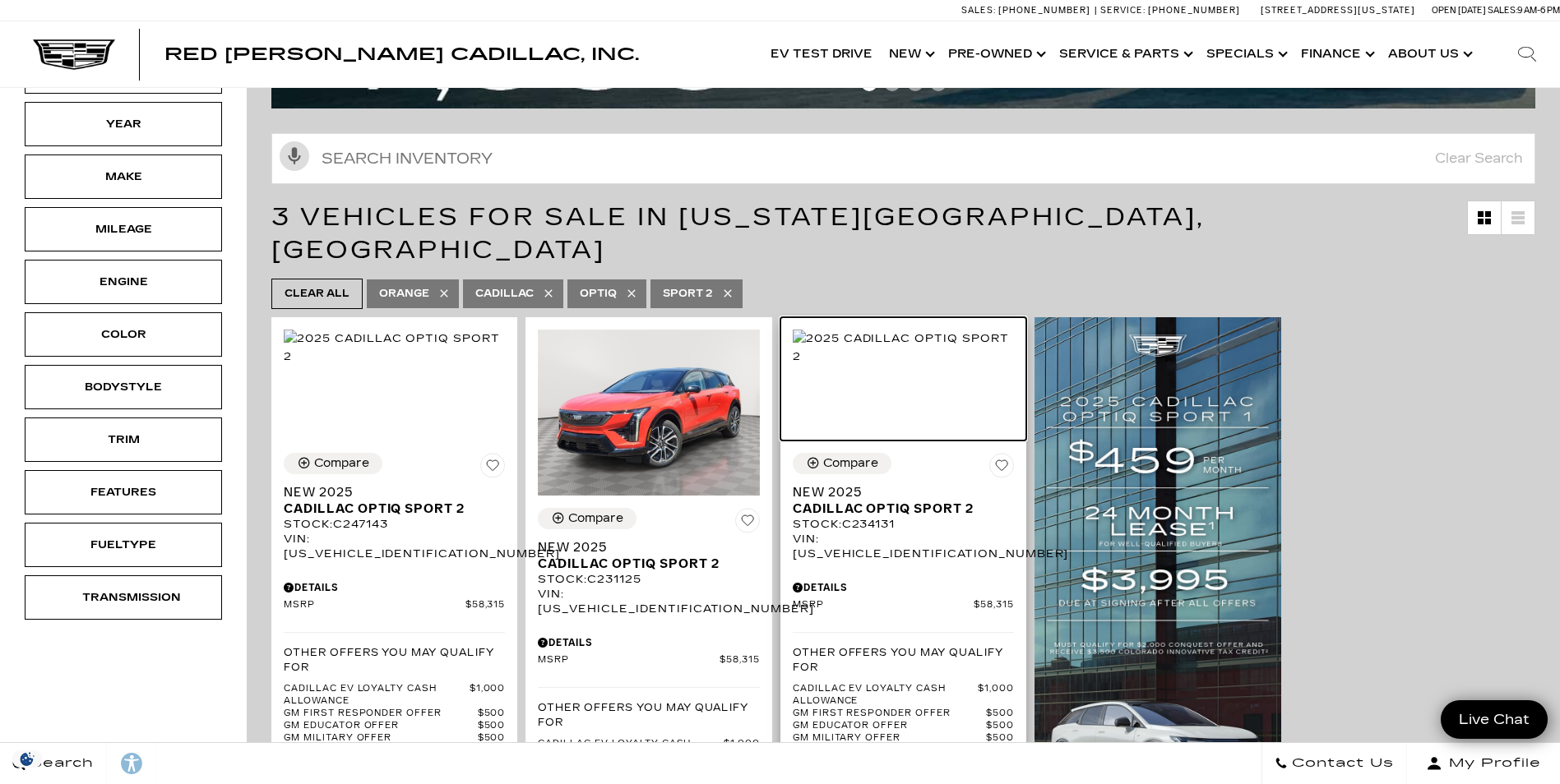
click at [927, 365] on img at bounding box center [903, 348] width 221 height 36
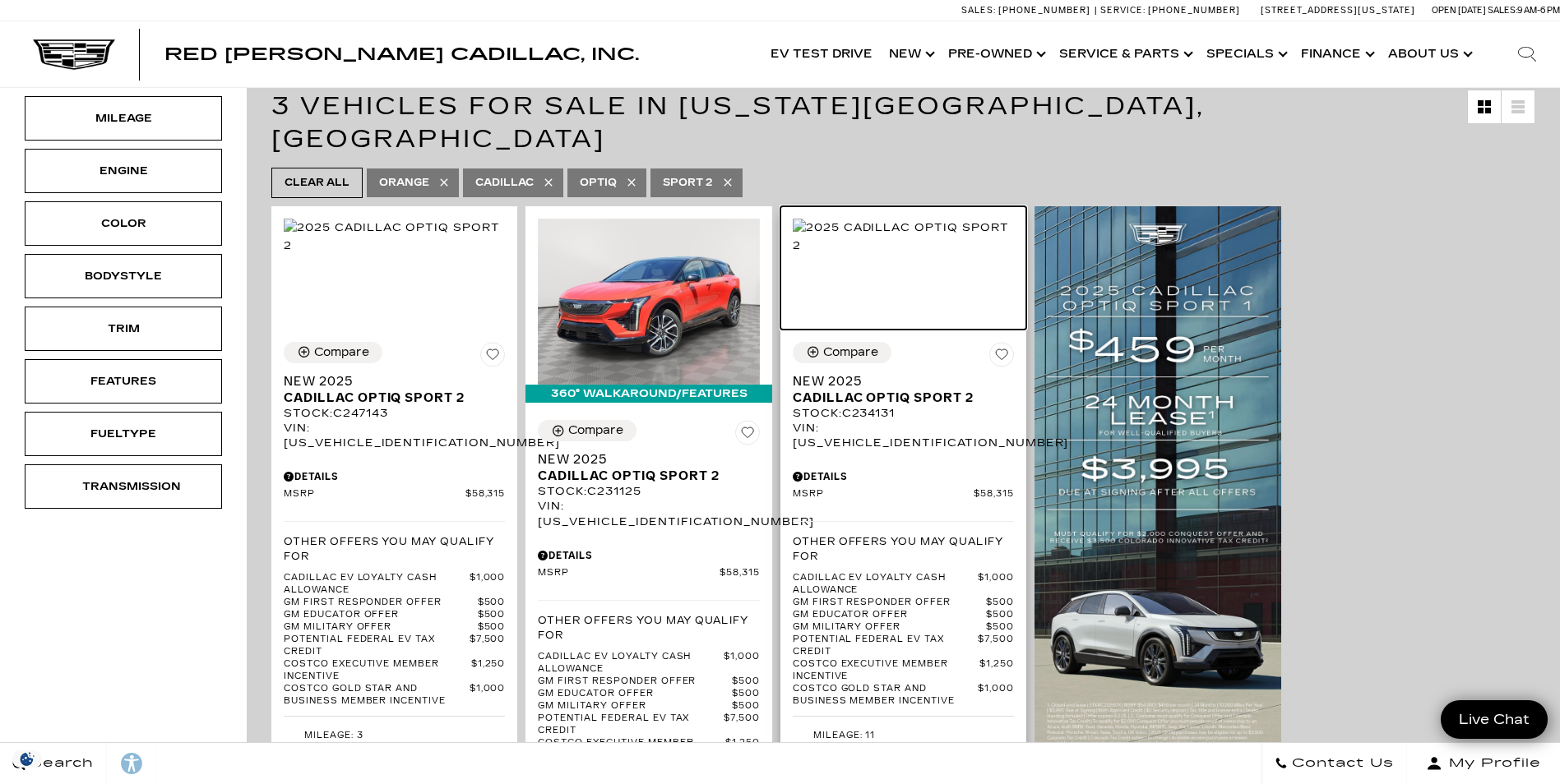
scroll to position [411, 0]
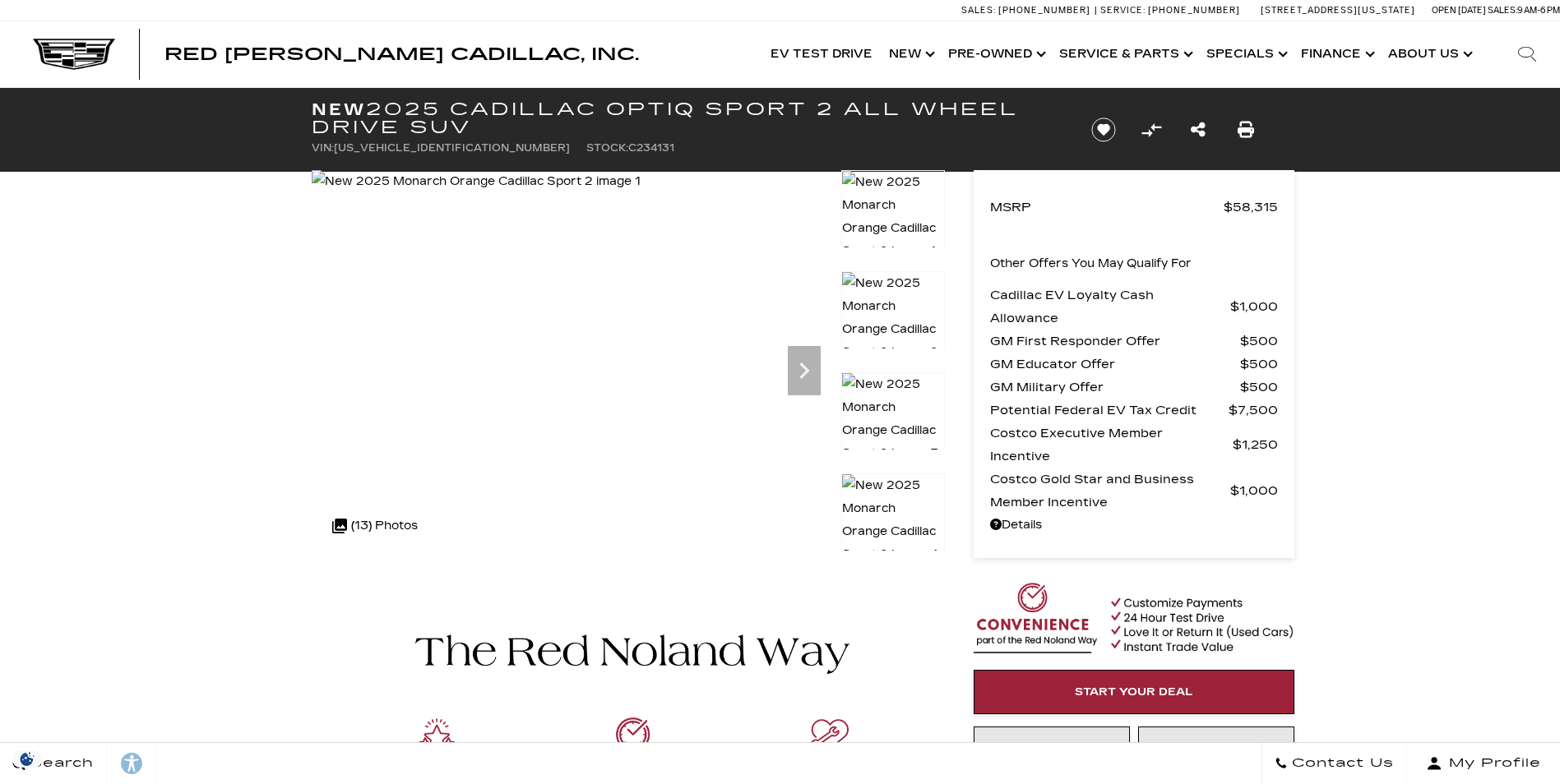
click at [398, 143] on span "[US_VEHICLE_IDENTIFICATION_NUMBER]" at bounding box center [451, 148] width 236 height 12
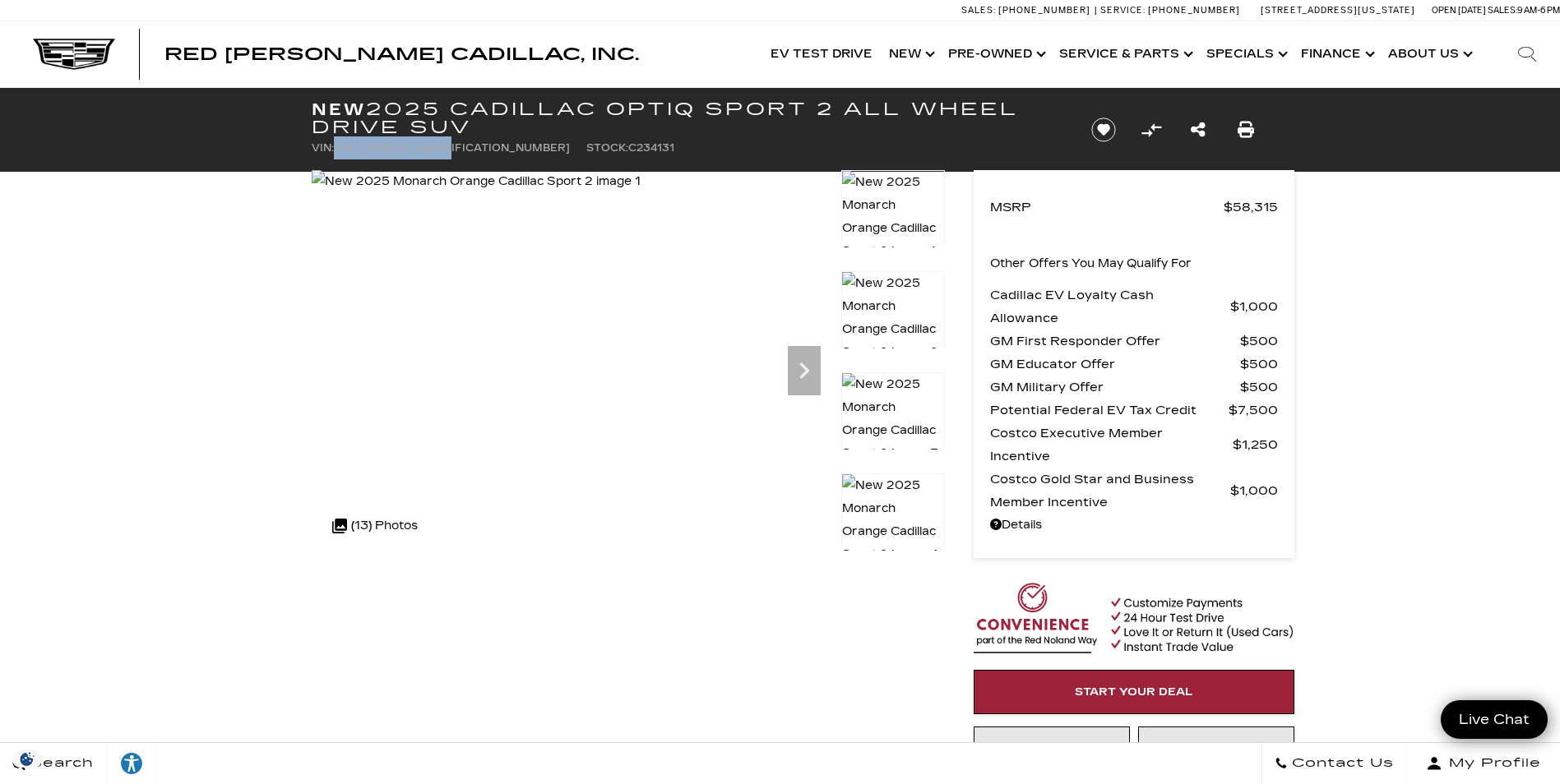
click at [908, 437] on div at bounding box center [893, 411] width 103 height 77
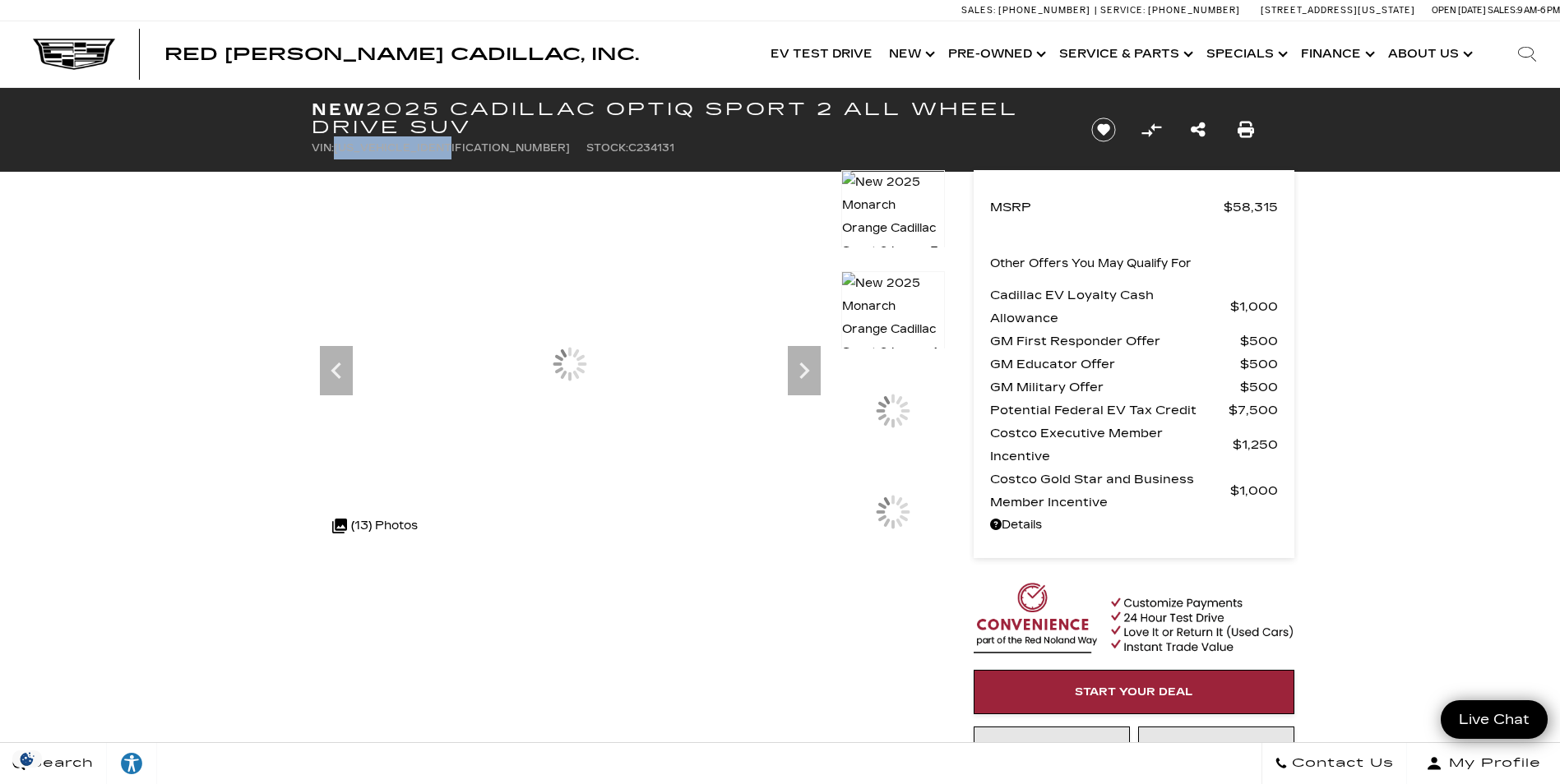
click at [906, 372] on div at bounding box center [893, 170] width 103 height 404
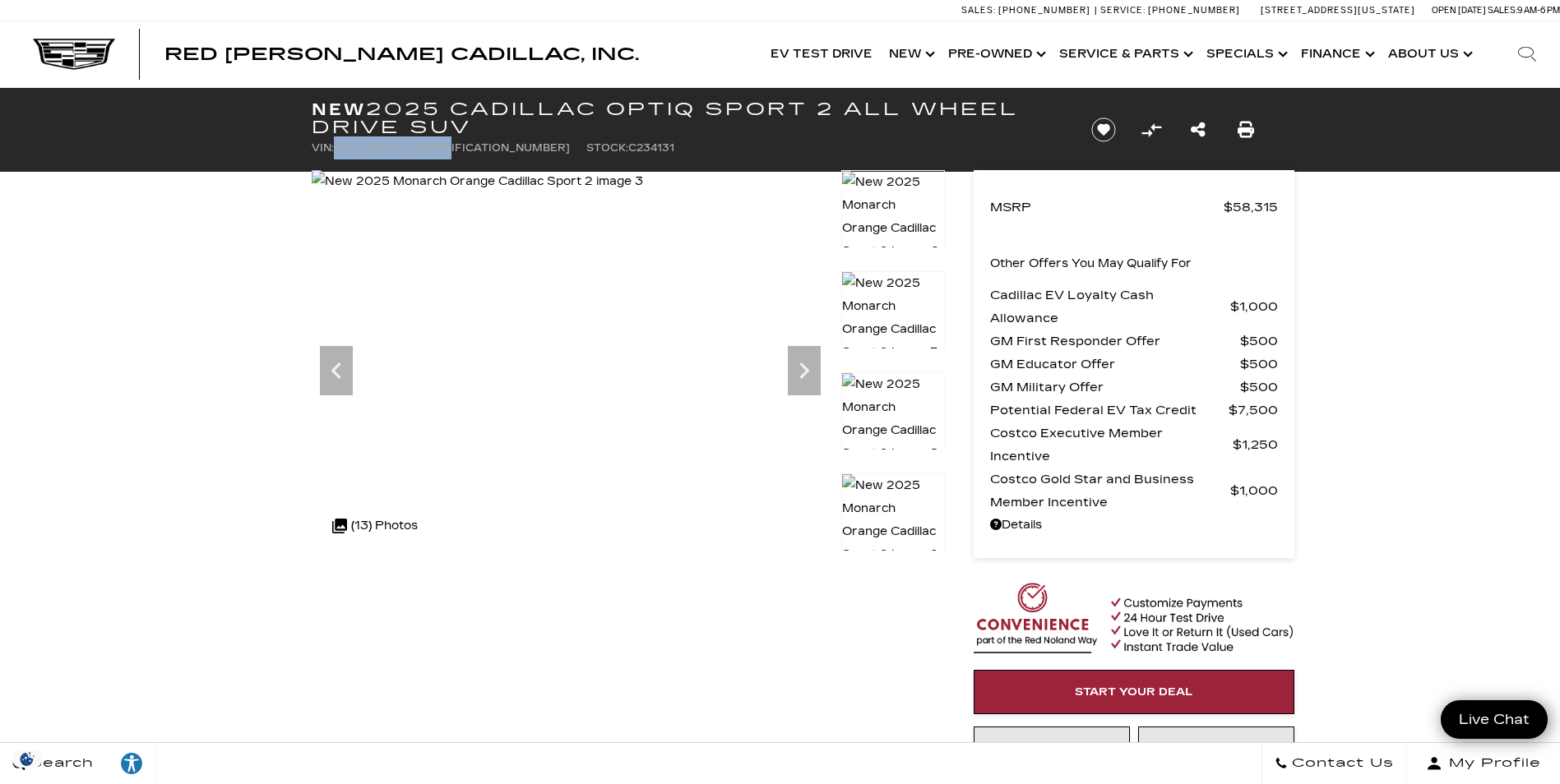
click at [917, 488] on img at bounding box center [893, 519] width 103 height 93
click at [910, 443] on div at bounding box center [893, 410] width 103 height 77
click at [899, 398] on img at bounding box center [893, 429] width 103 height 116
click at [419, 154] on li "VIN: [US_VEHICLE_IDENTIFICATION_NUMBER]" at bounding box center [440, 148] width 258 height 23
